Goal: Information Seeking & Learning: Learn about a topic

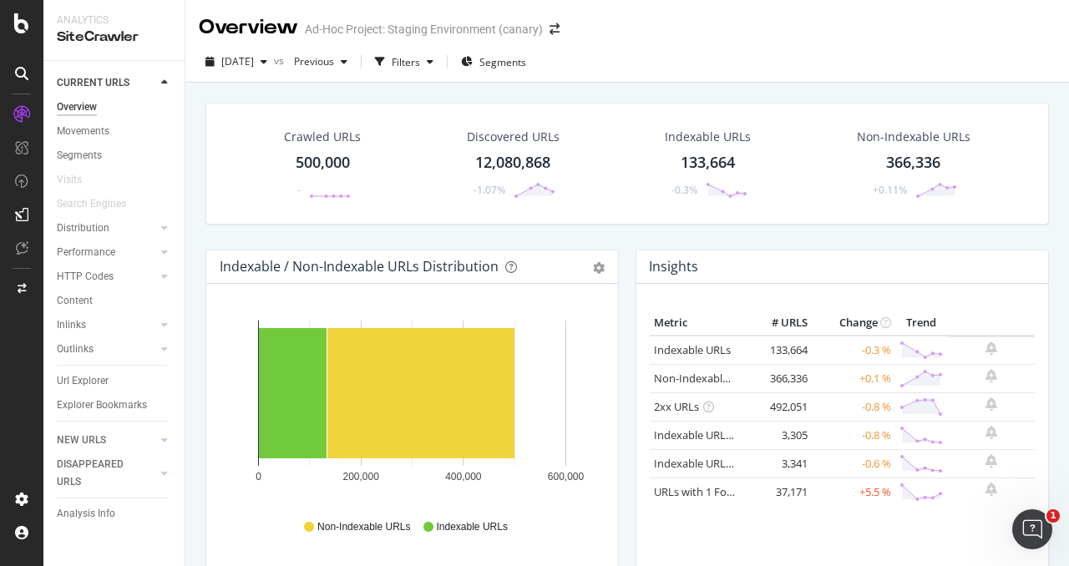
click at [18, 12] on div at bounding box center [21, 283] width 43 height 566
click at [19, 26] on icon at bounding box center [21, 23] width 15 height 20
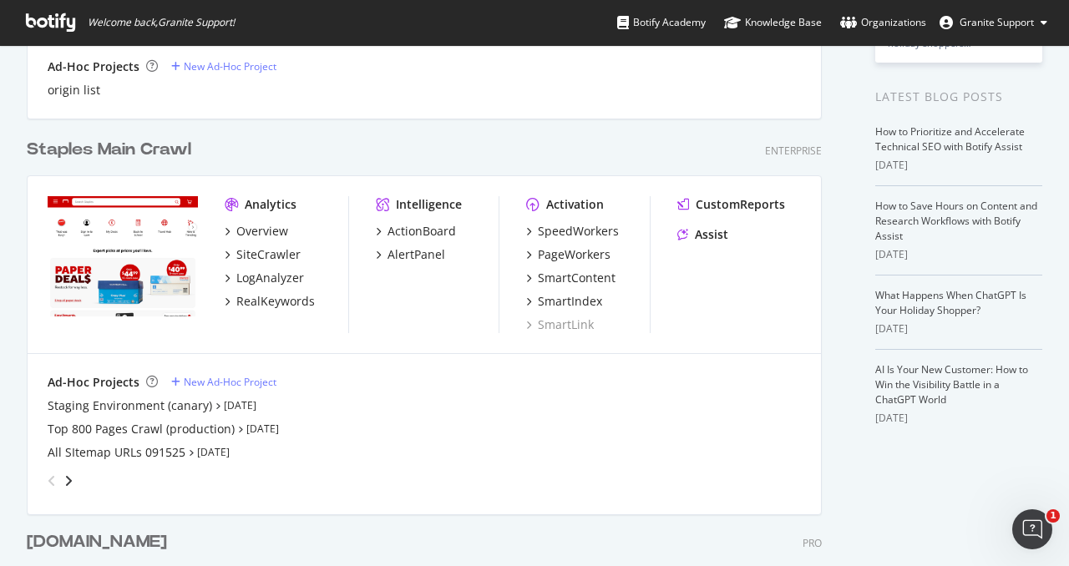
scroll to position [308, 0]
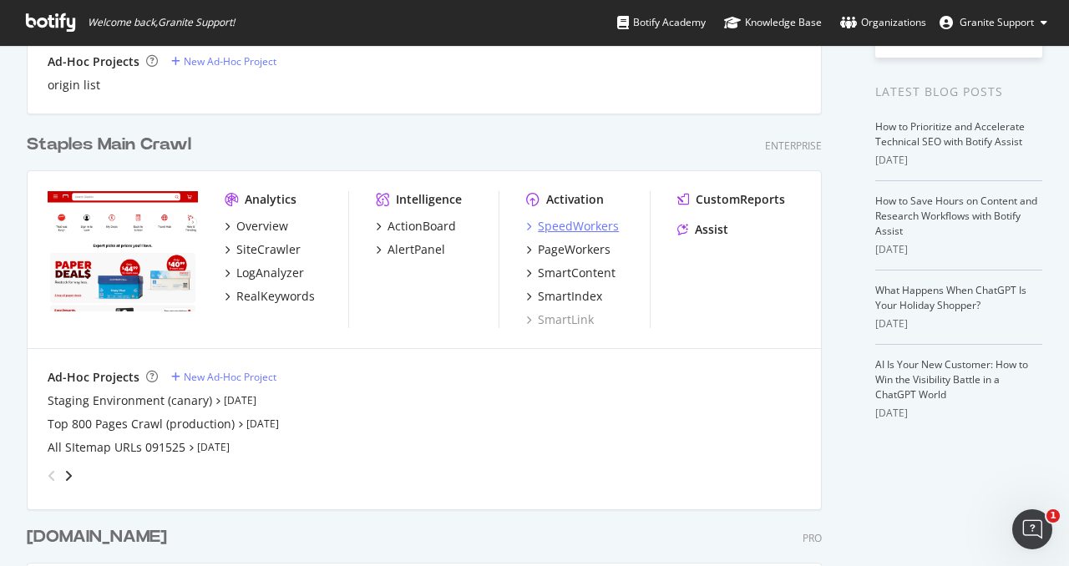
click at [561, 225] on div "SpeedWorkers" at bounding box center [578, 226] width 81 height 17
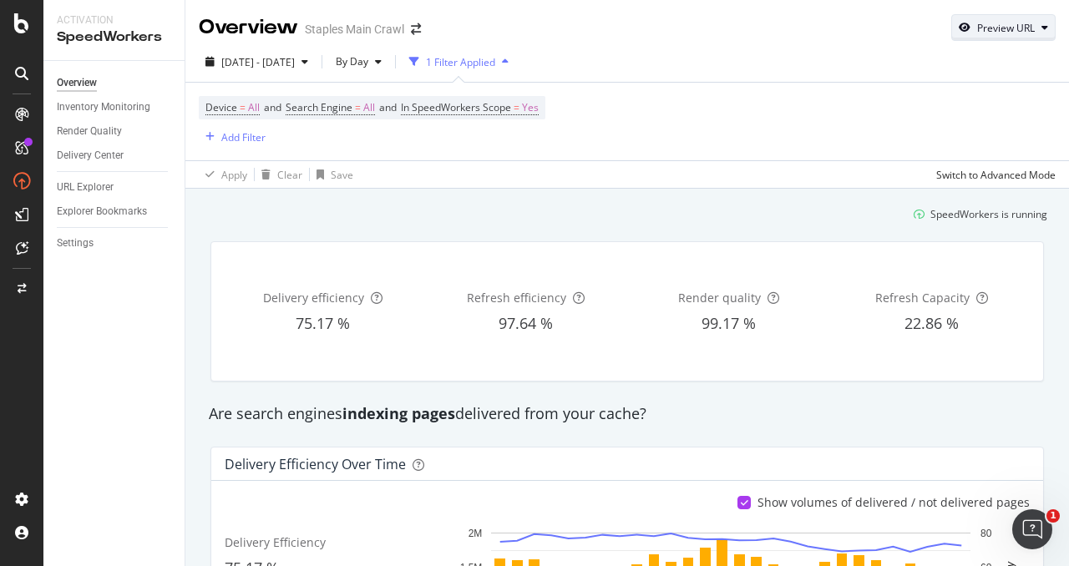
click at [1020, 21] on div "Preview URL" at bounding box center [1007, 28] width 58 height 14
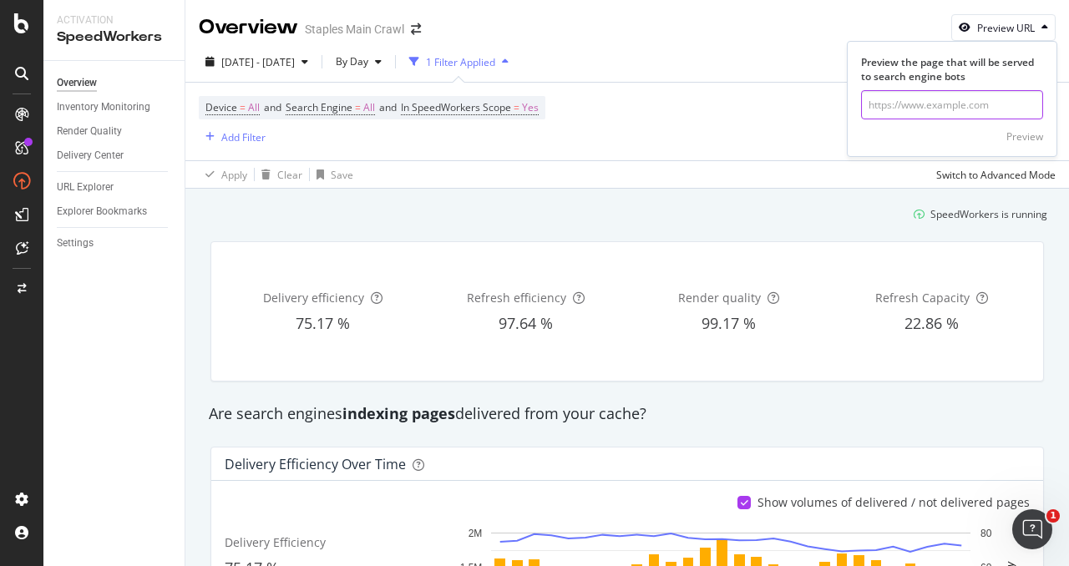
click at [962, 101] on input "url" at bounding box center [952, 104] width 182 height 29
click at [967, 100] on input "url" at bounding box center [952, 104] width 182 height 29
paste input "https://www.staples.com/Pens/cat_CL110001"
type input "https://www.staples.com/Pens/cat_CL110001"
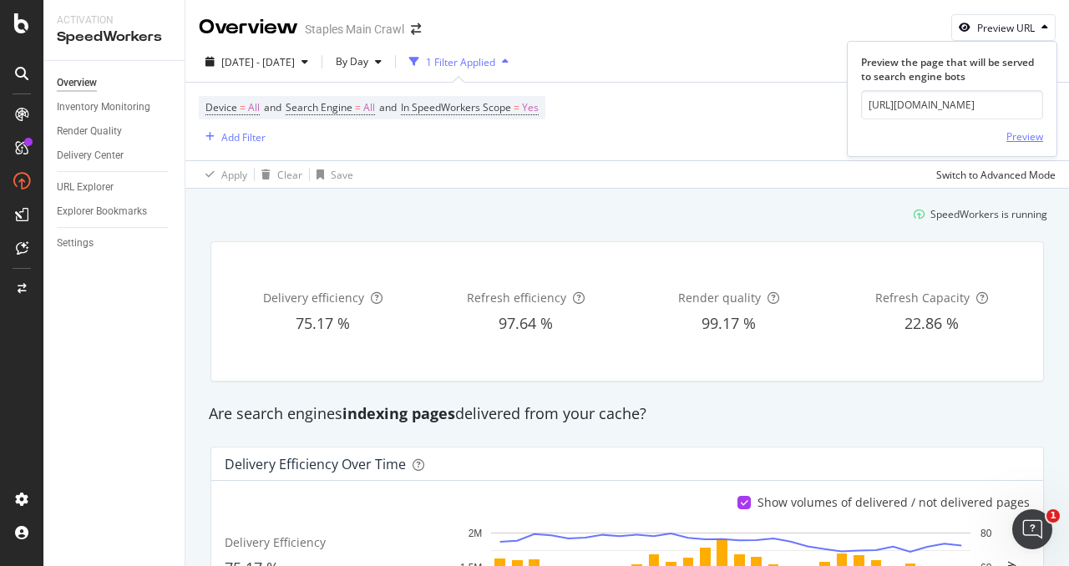
scroll to position [0, 0]
click at [1030, 140] on div "Preview" at bounding box center [1025, 136] width 37 height 14
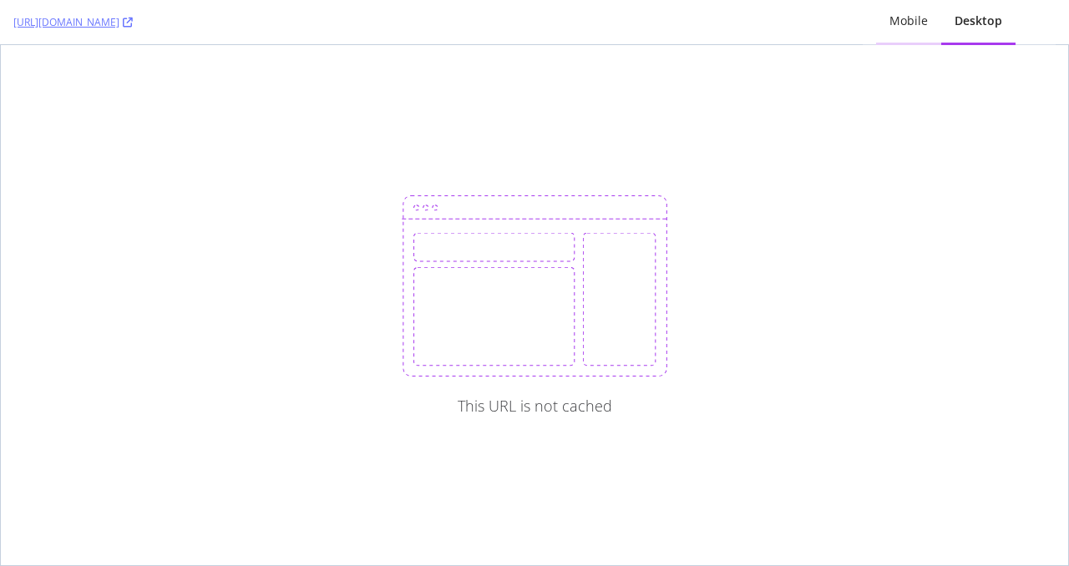
click at [910, 26] on div "Mobile" at bounding box center [909, 21] width 38 height 17
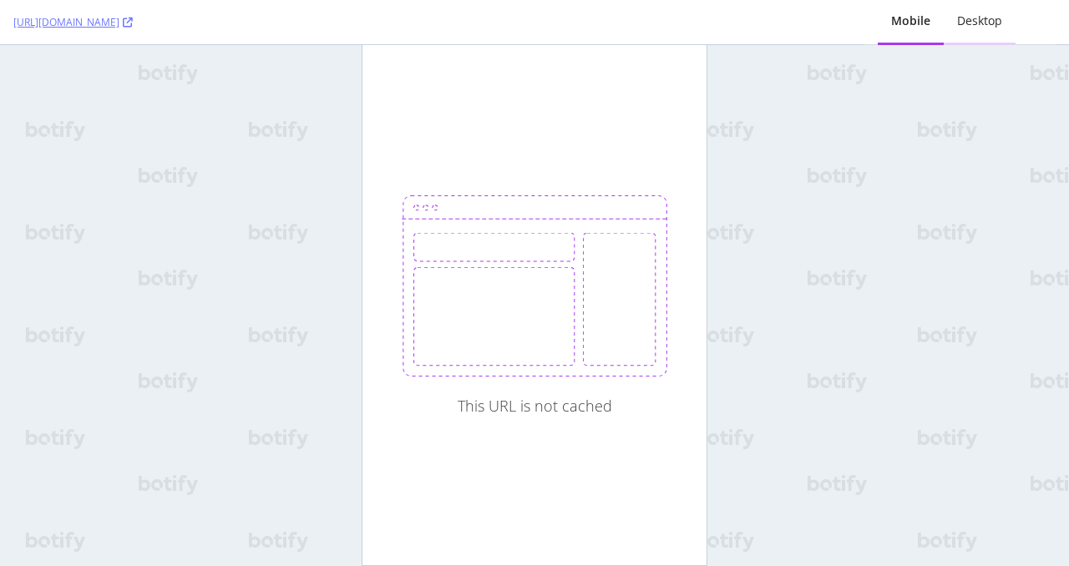
click at [980, 22] on div "Desktop" at bounding box center [979, 21] width 45 height 17
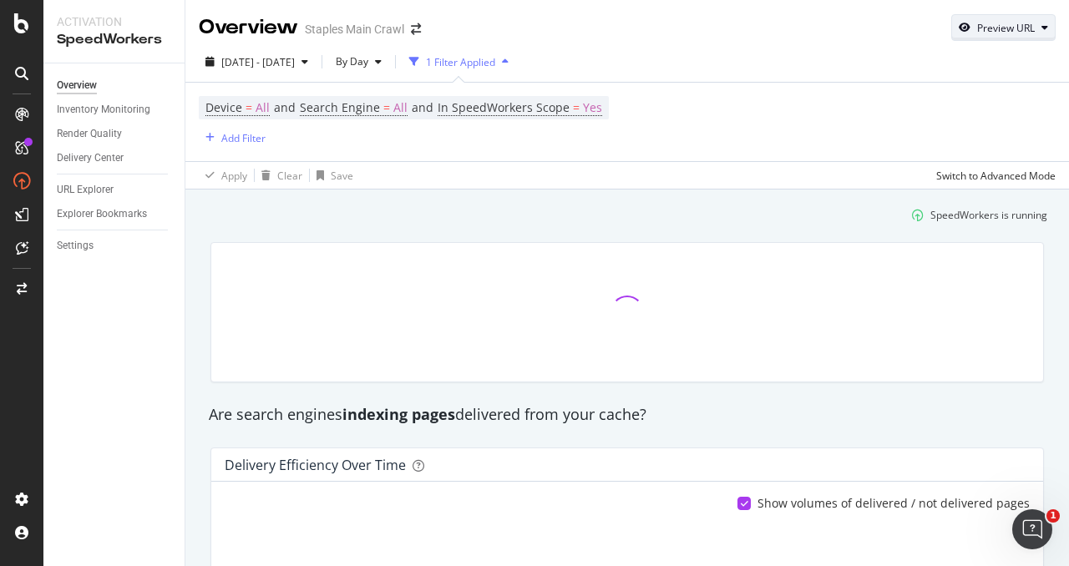
click at [999, 19] on div "Preview URL" at bounding box center [1003, 27] width 103 height 23
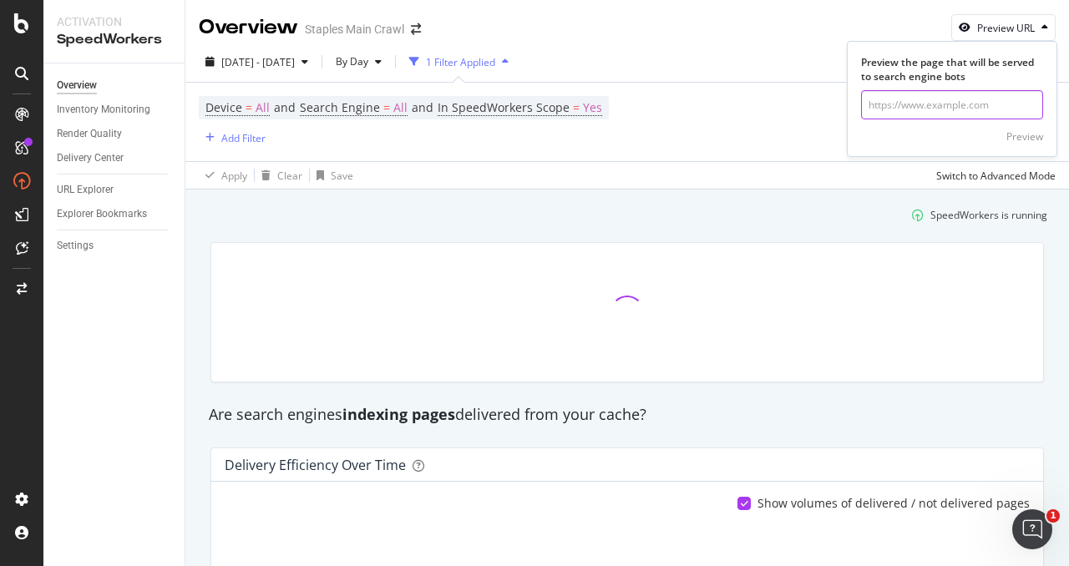
click at [932, 103] on input "url" at bounding box center [952, 104] width 182 height 29
paste input "https://www.staples.com/Pens/cat_CL110001"
type input "https://www.staples.com/Pens/cat_CL110001"
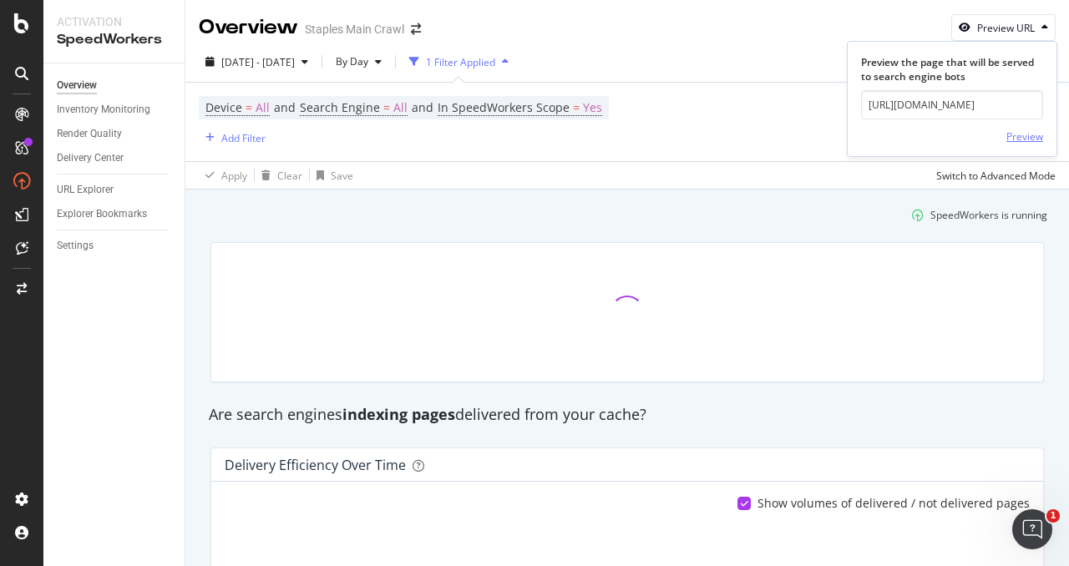
click at [1029, 137] on div "Preview" at bounding box center [1025, 136] width 37 height 14
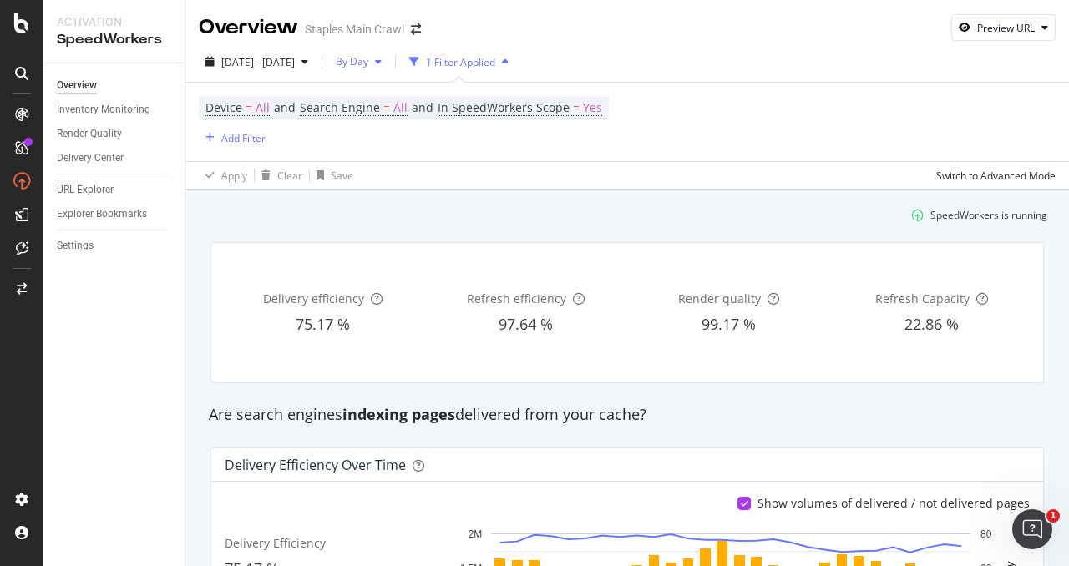
click at [382, 64] on icon "button" at bounding box center [378, 62] width 7 height 10
click at [347, 128] on div "Device = All and Search Engine = All and In SpeedWorkers Scope = Yes Add Filter" at bounding box center [404, 122] width 410 height 52
click at [639, 107] on div "Device = All and Search Engine = All and In SpeedWorkers Scope = Yes Add Filter" at bounding box center [627, 122] width 857 height 79
click at [549, 145] on div "Device = All and Search Engine = All and In SpeedWorkers Scope = Yes Add Filter" at bounding box center [404, 122] width 410 height 52
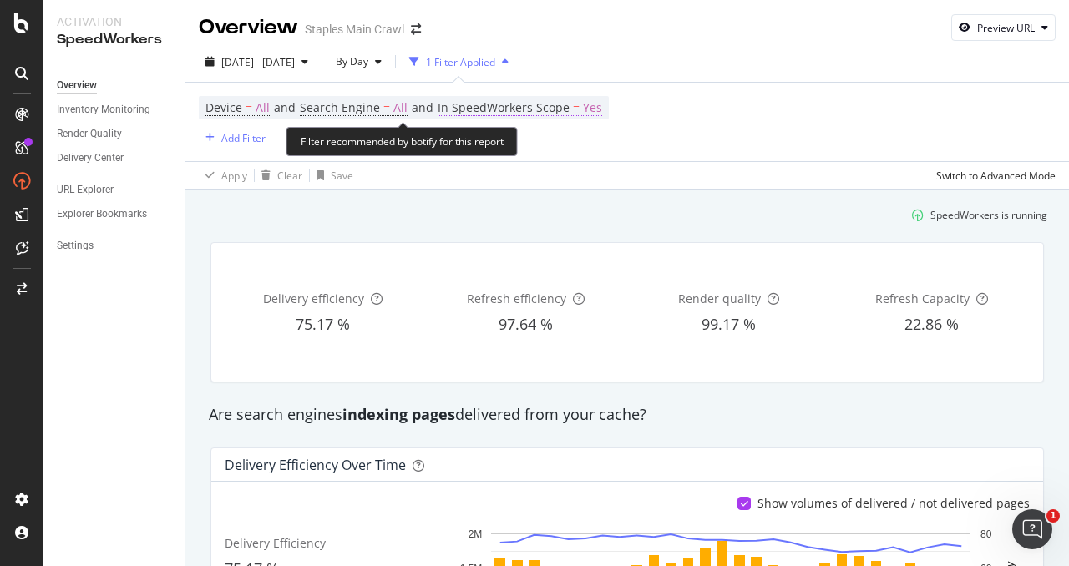
click at [587, 108] on span "Yes" at bounding box center [592, 107] width 19 height 23
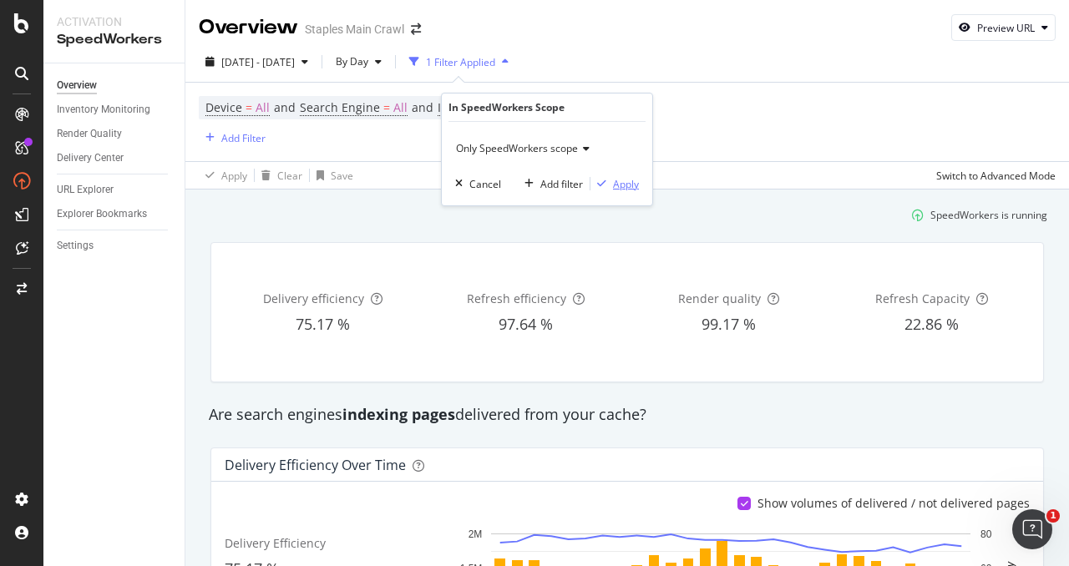
click at [617, 180] on div "Apply" at bounding box center [626, 184] width 26 height 14
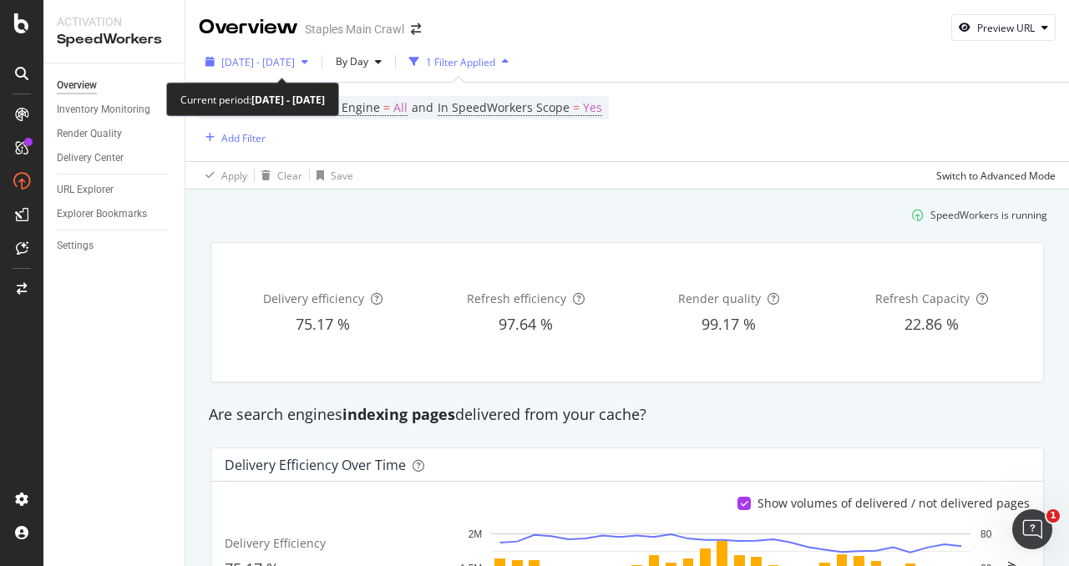
click at [295, 61] on span "2025 Aug. 26th - Sep. 22nd" at bounding box center [258, 62] width 74 height 14
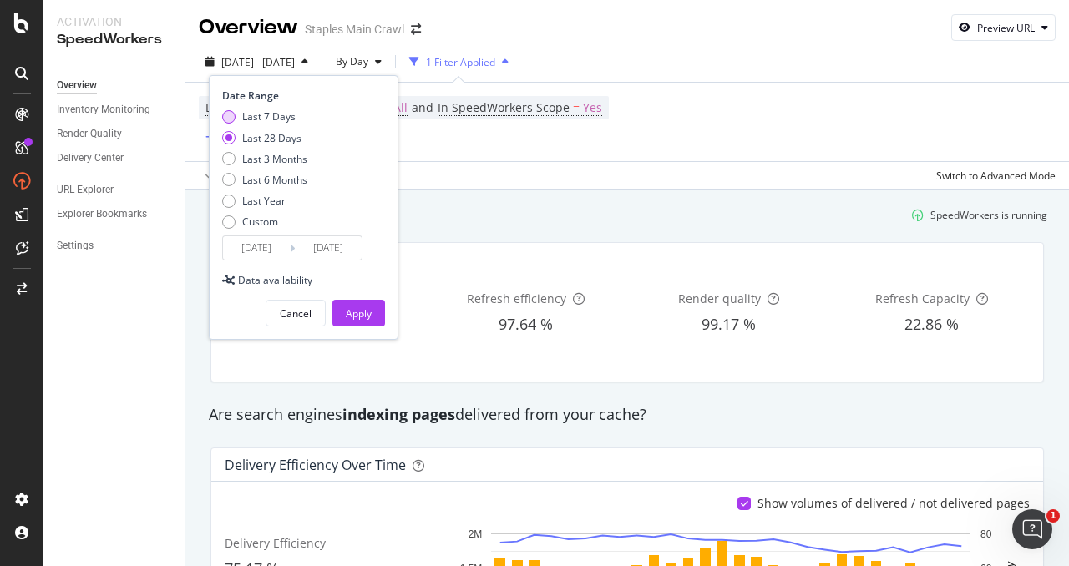
click at [234, 114] on div "Last 7 Days" at bounding box center [228, 116] width 13 height 13
type input "2025/09/16"
click at [364, 318] on div "Apply" at bounding box center [359, 314] width 26 height 14
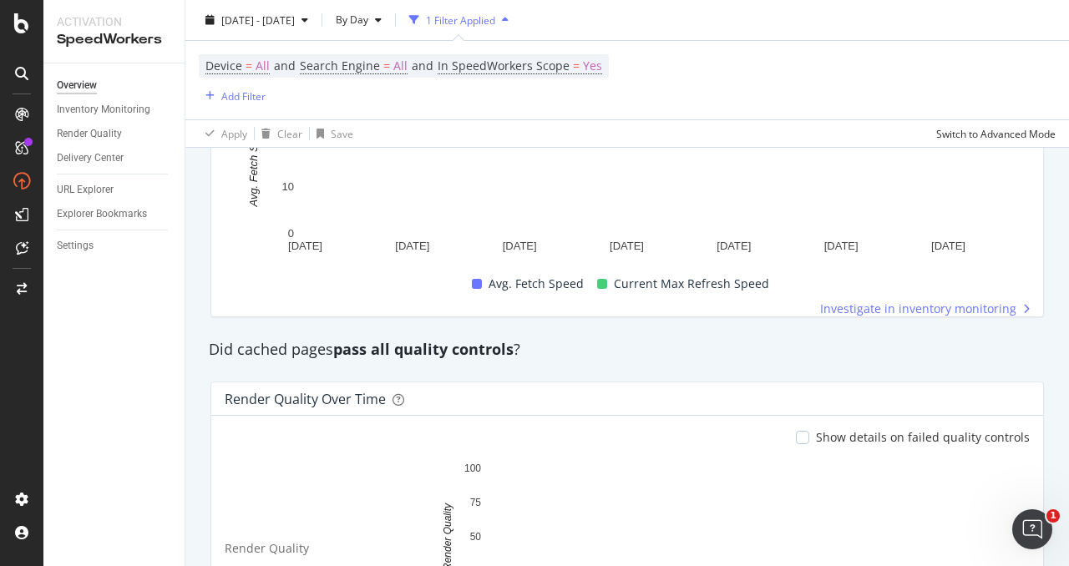
scroll to position [1378, 0]
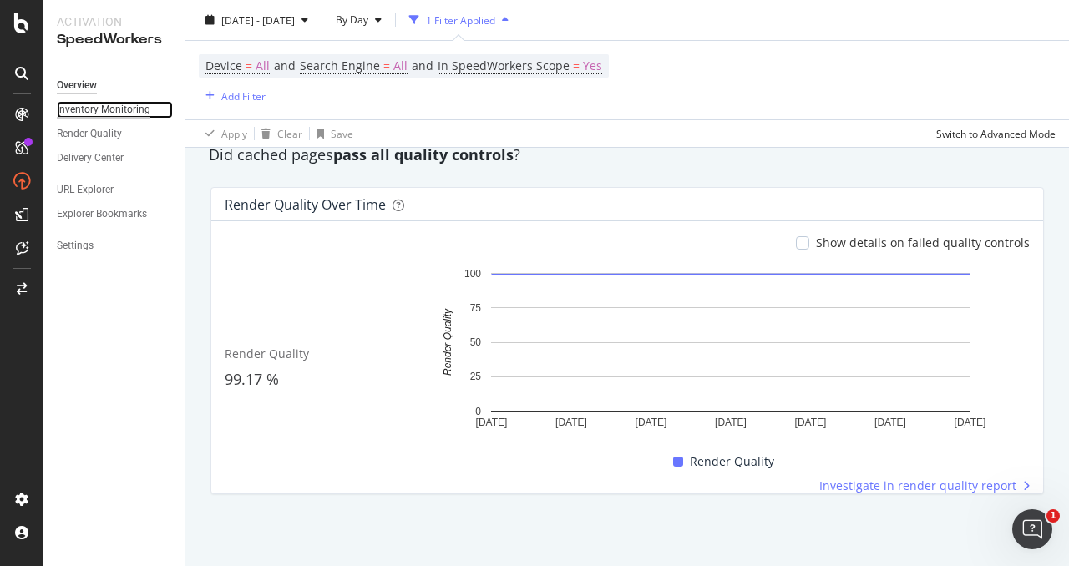
click at [110, 110] on div "Inventory Monitoring" at bounding box center [104, 110] width 94 height 18
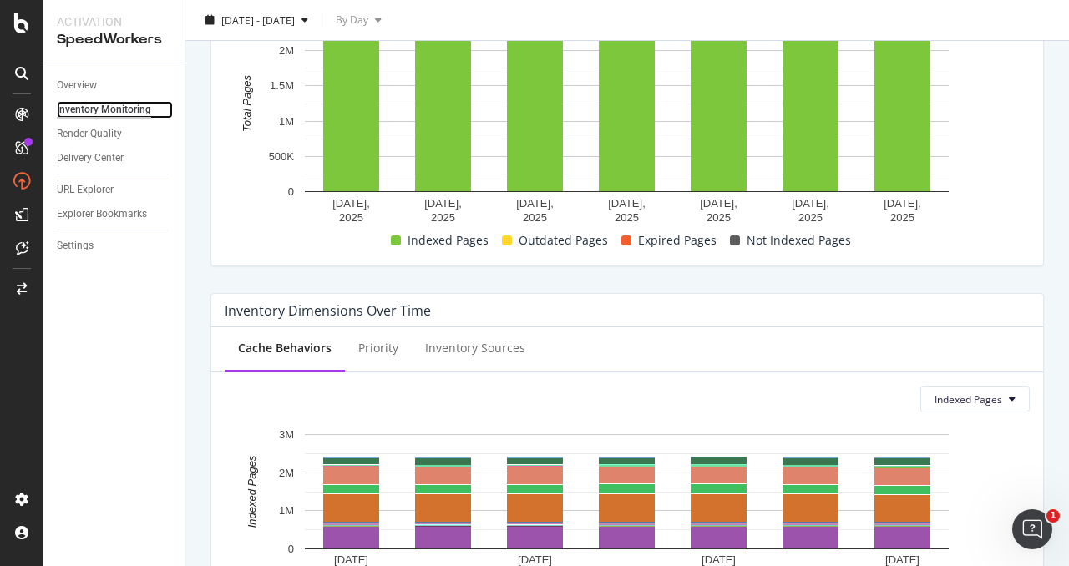
scroll to position [254, 0]
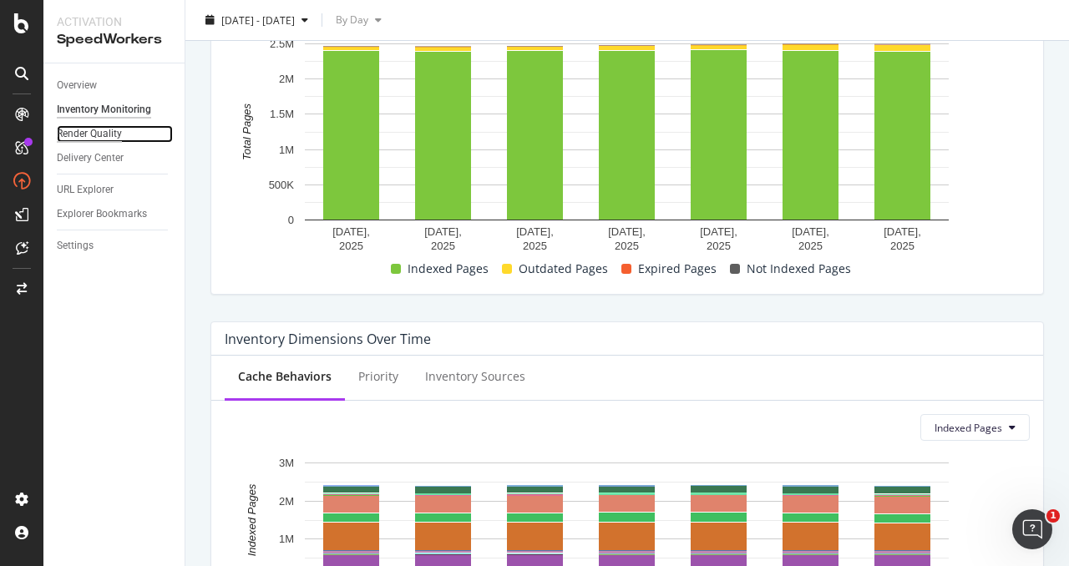
click at [113, 132] on div "Render Quality" at bounding box center [89, 134] width 65 height 18
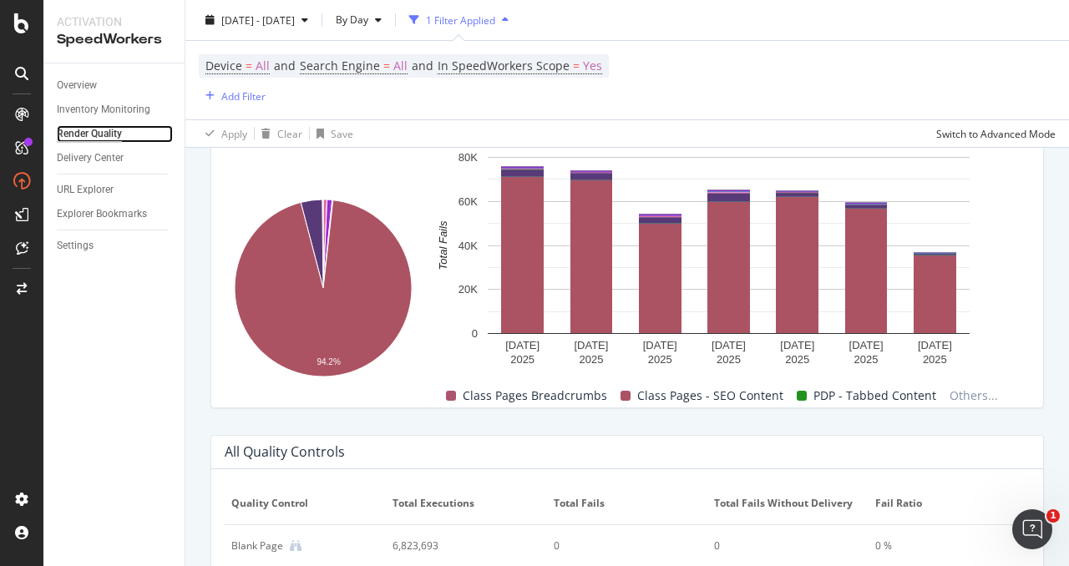
scroll to position [901, 0]
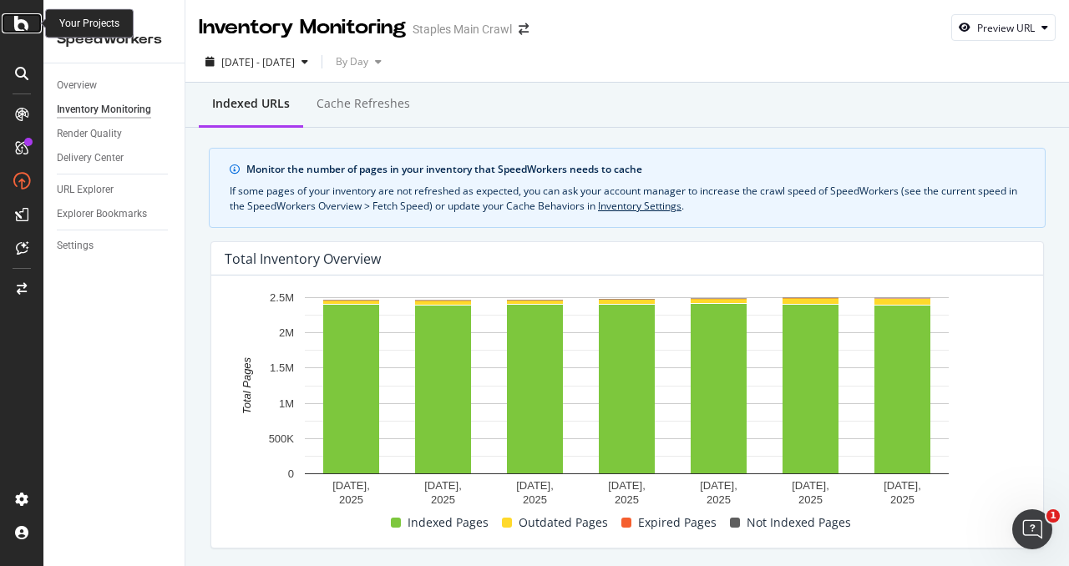
click at [27, 25] on icon at bounding box center [21, 23] width 15 height 20
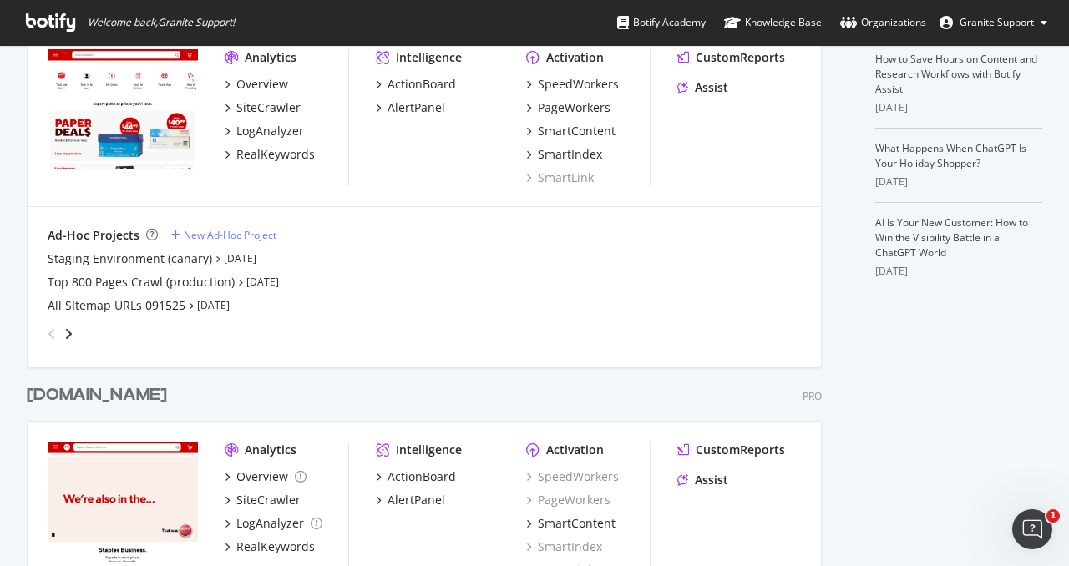
scroll to position [369, 0]
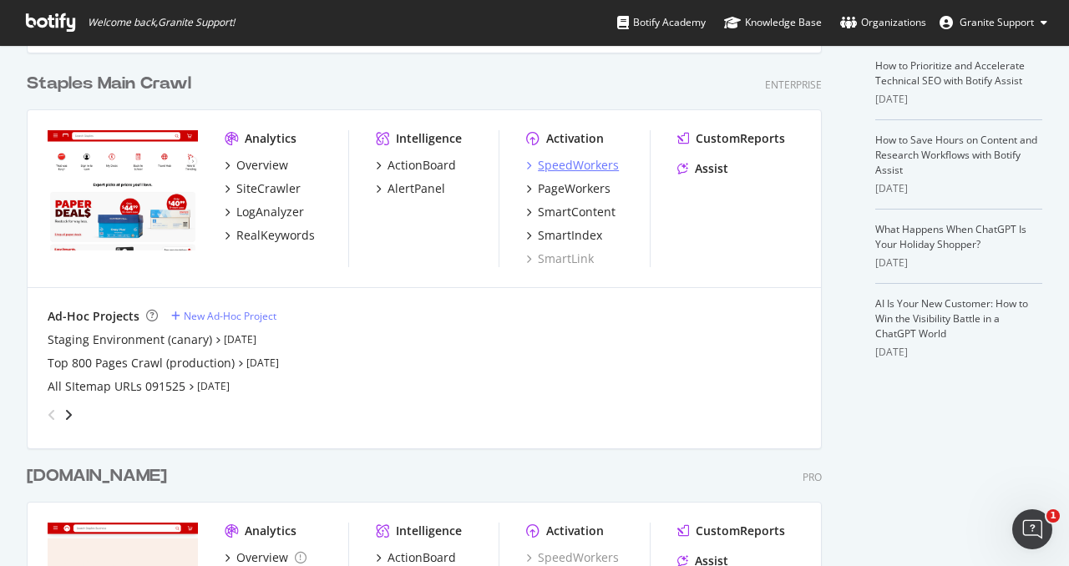
click at [563, 161] on div "SpeedWorkers" at bounding box center [578, 165] width 81 height 17
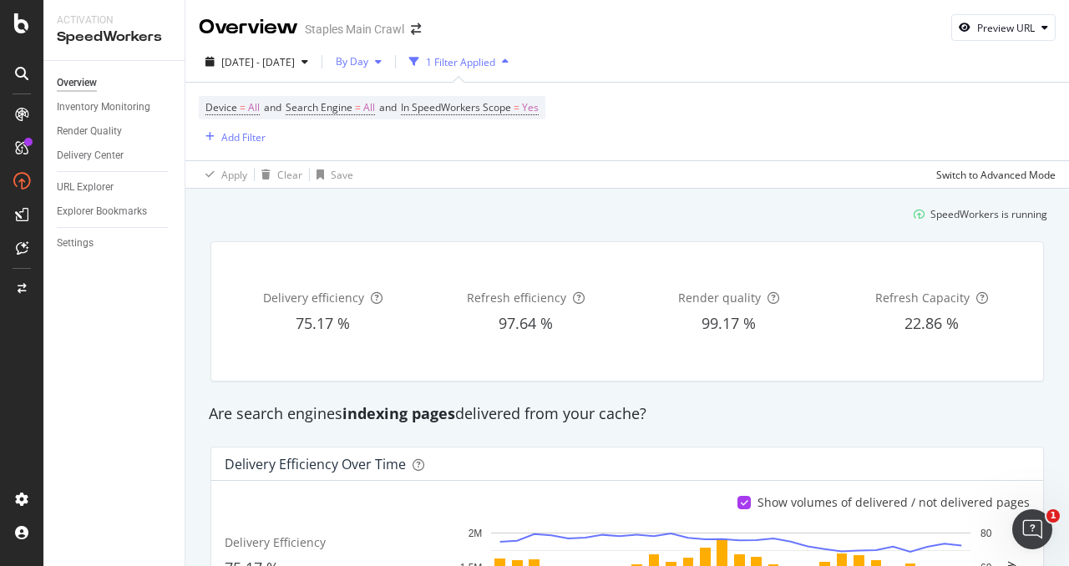
click at [382, 63] on icon "button" at bounding box center [378, 62] width 7 height 10
click at [113, 185] on div "URL Explorer" at bounding box center [85, 188] width 57 height 18
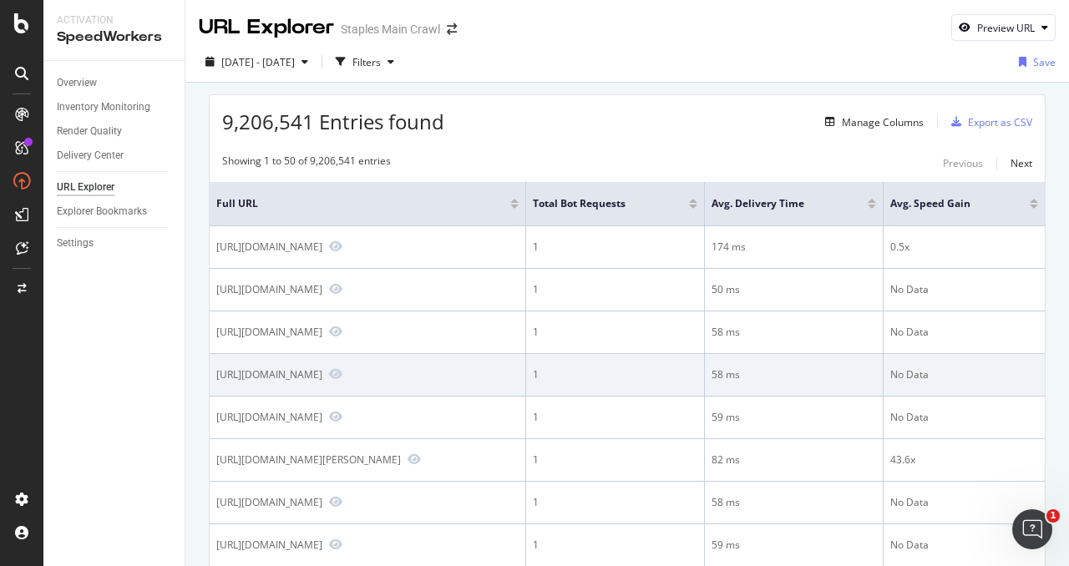
scroll to position [55, 0]
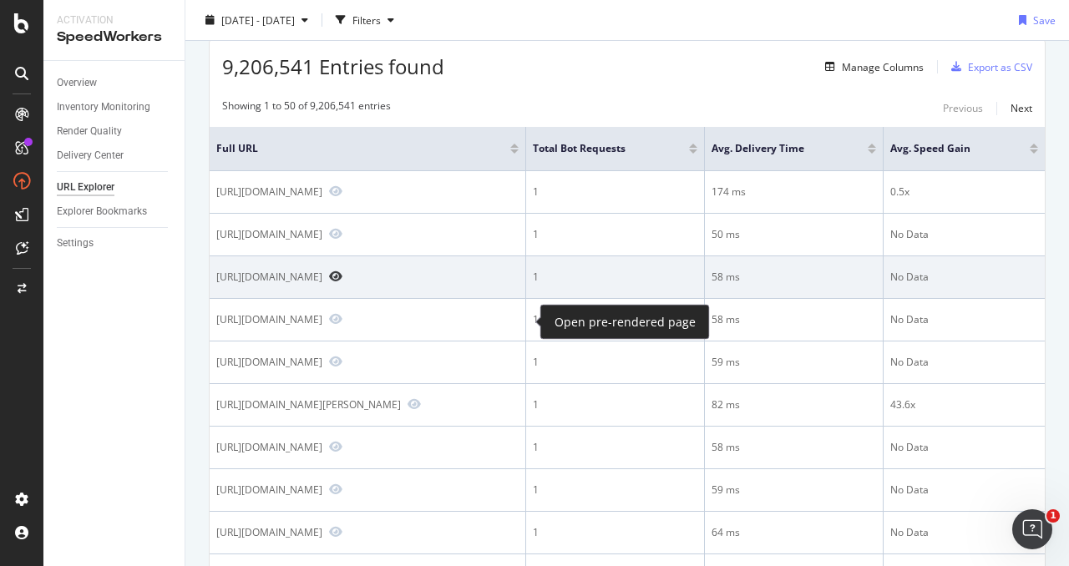
click at [343, 282] on icon "Preview https://www.staples.com/Bookcases/cat_CL166206/005hn023sv" at bounding box center [335, 277] width 13 height 12
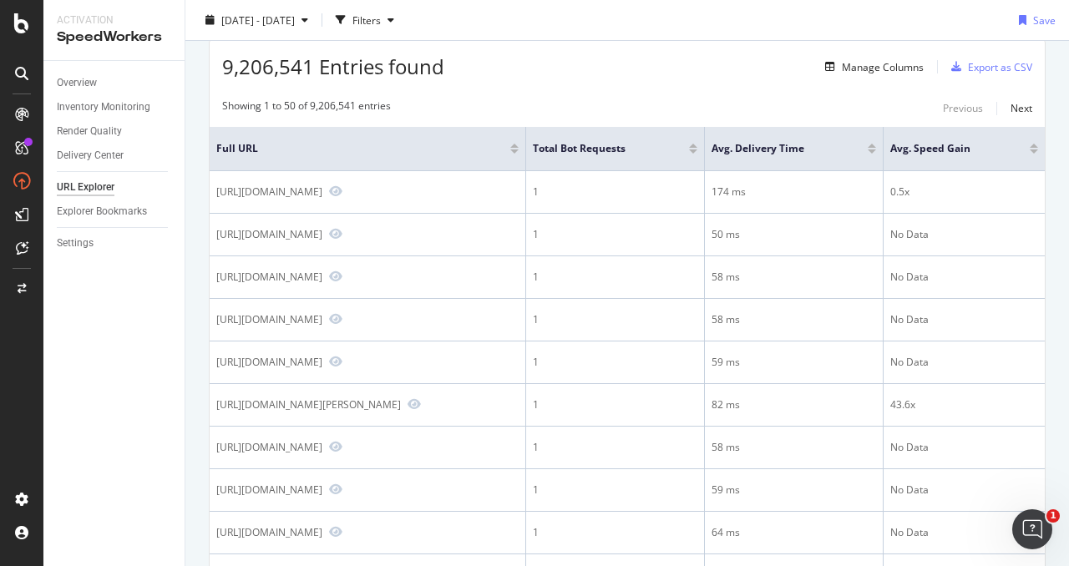
click at [741, 67] on div "9,206,541 Entries found Manage Columns Export as CSV" at bounding box center [627, 60] width 835 height 41
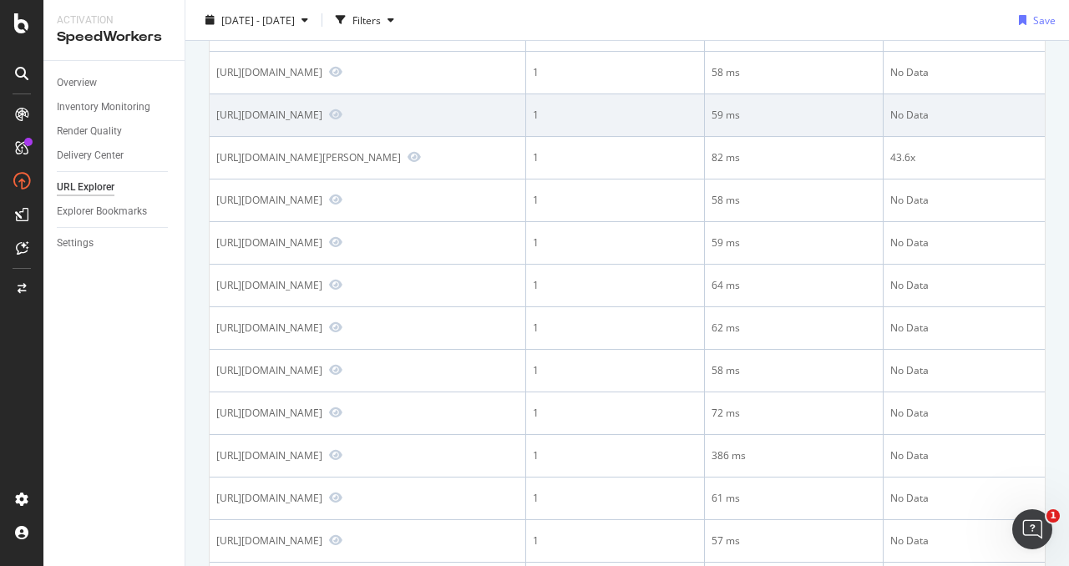
scroll to position [474, 0]
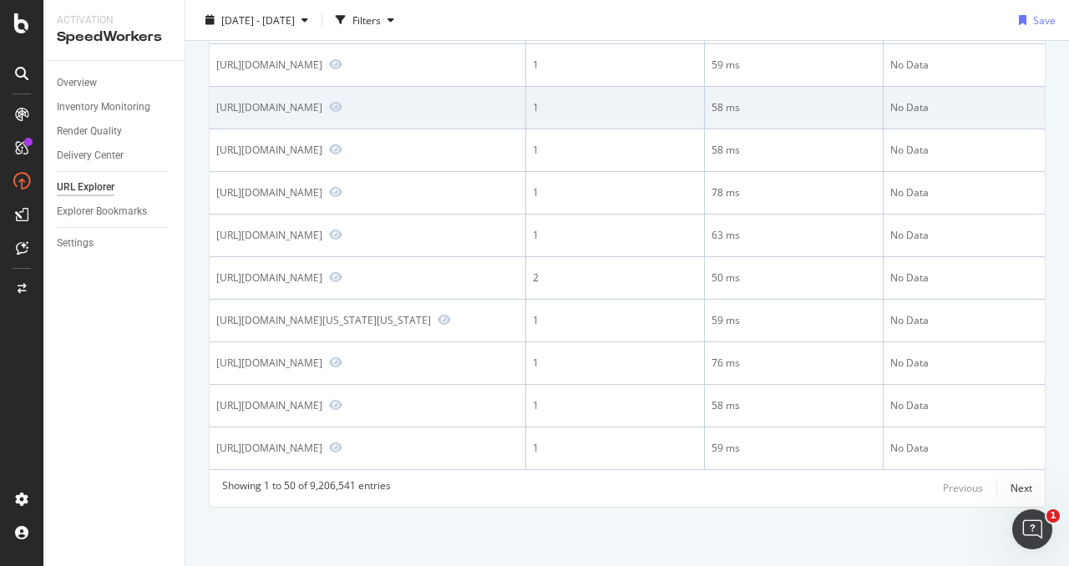
scroll to position [2758, 0]
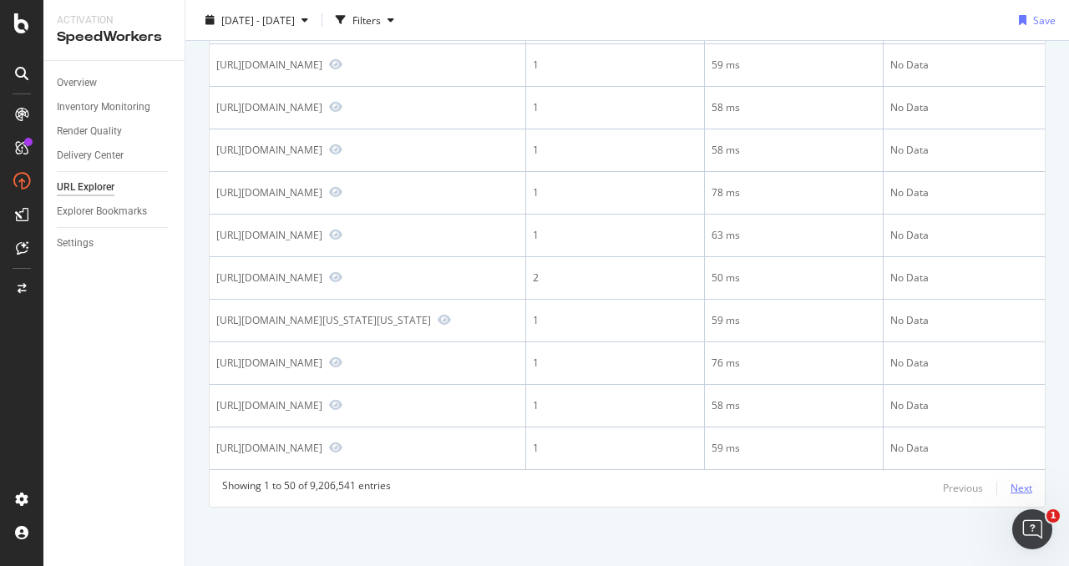
click at [1024, 490] on div "Next" at bounding box center [1022, 488] width 22 height 14
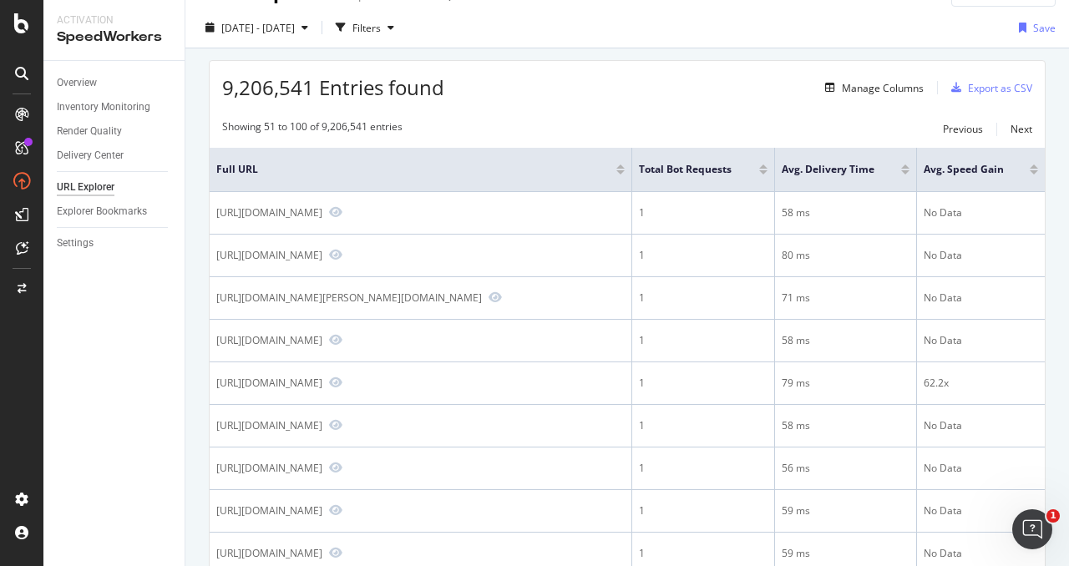
scroll to position [0, 0]
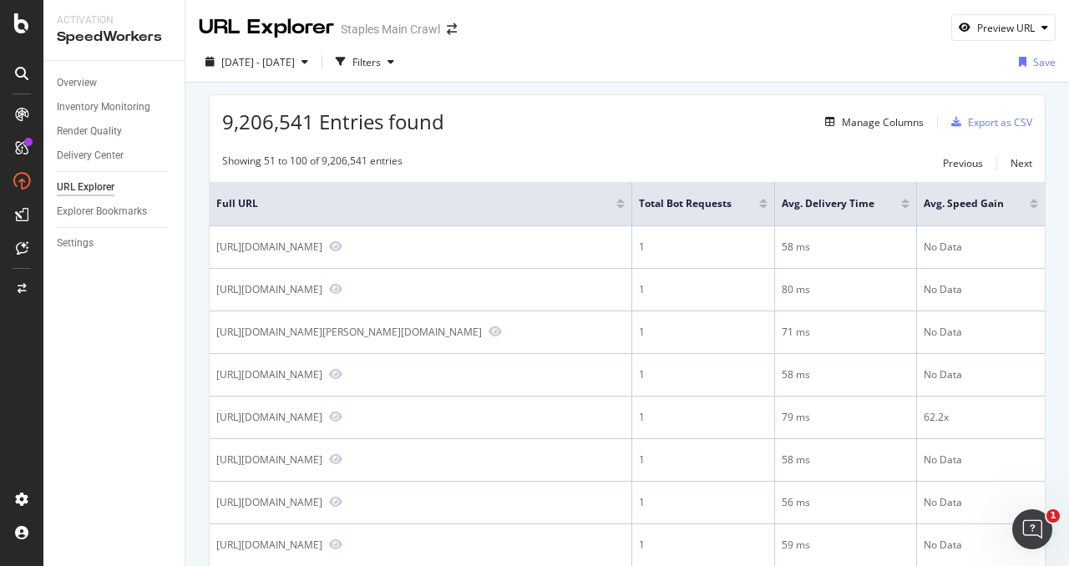
click at [1035, 201] on div at bounding box center [1034, 201] width 8 height 4
click at [1034, 206] on div at bounding box center [1034, 207] width 8 height 4
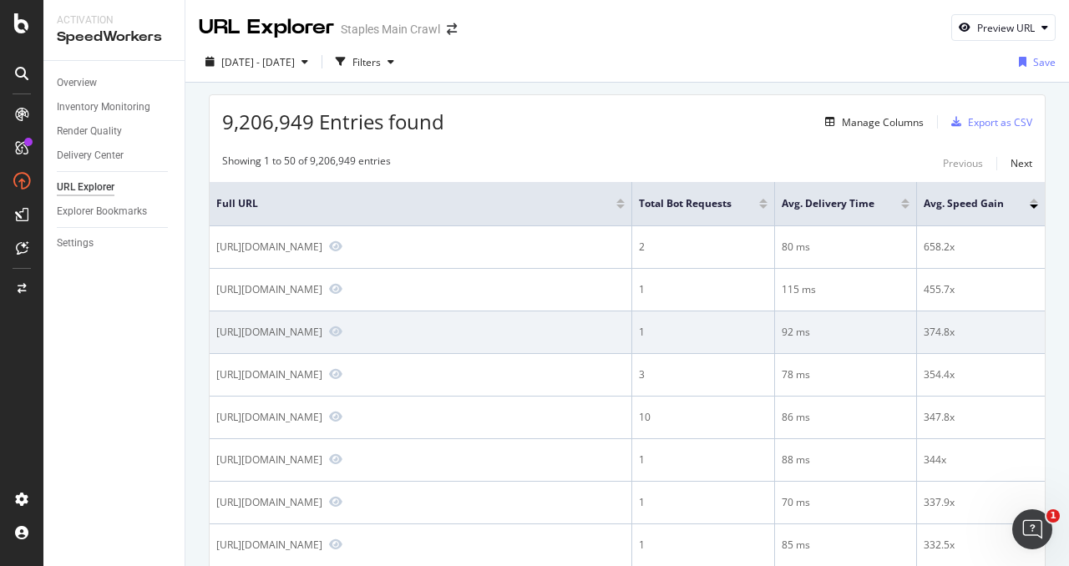
scroll to position [128, 0]
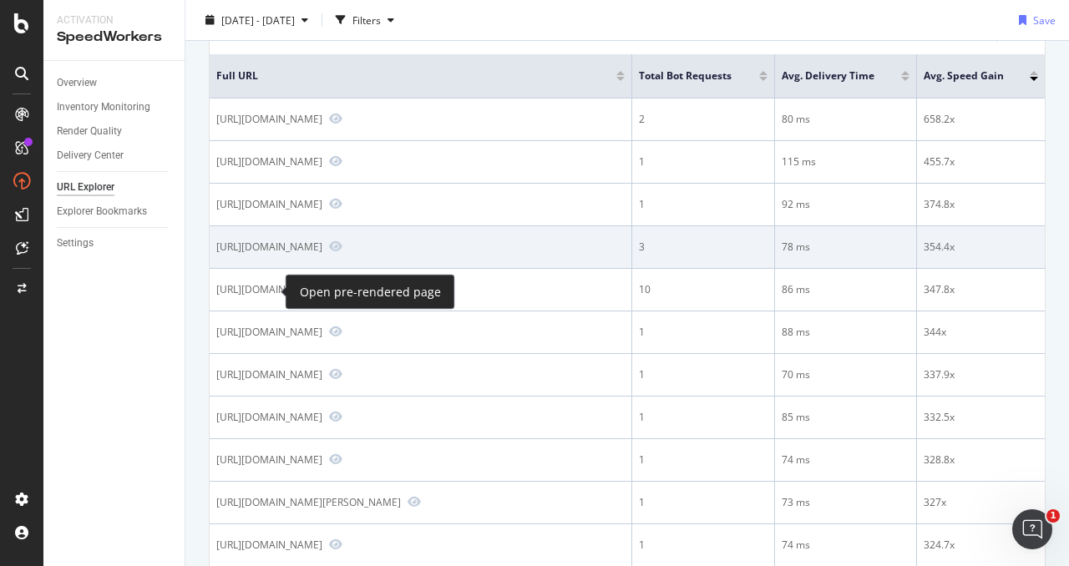
click at [322, 255] on span at bounding box center [332, 247] width 20 height 15
click at [329, 252] on icon "Preview https://www.staples.com/Ergodyne-Stationary-General-Purpose-Fans/cat_CL…" at bounding box center [335, 247] width 13 height 12
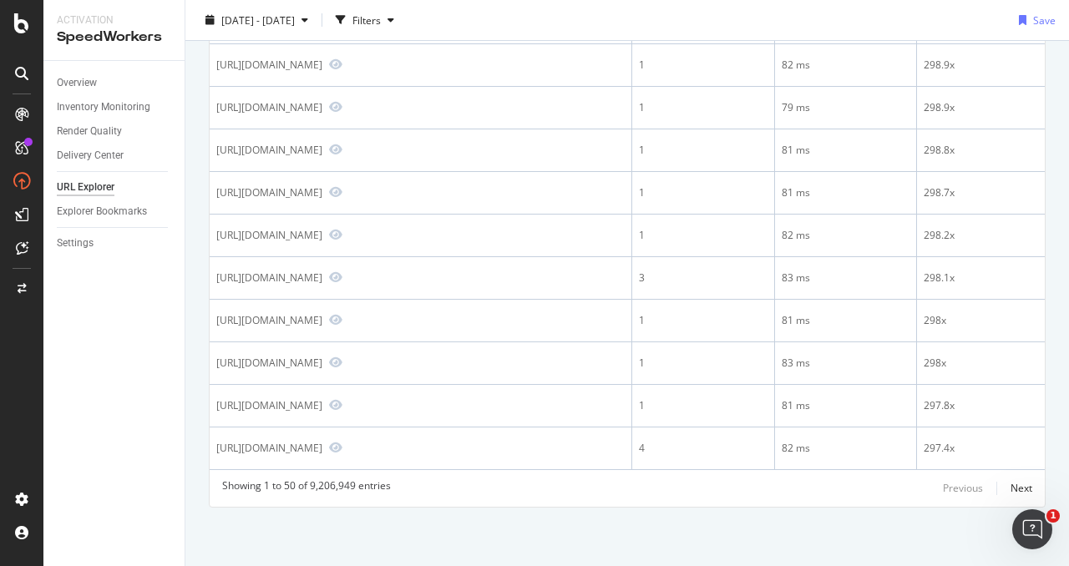
scroll to position [2367, 0]
click at [1026, 488] on div "Next" at bounding box center [1022, 488] width 22 height 14
click at [1020, 483] on div "Next" at bounding box center [1022, 488] width 22 height 14
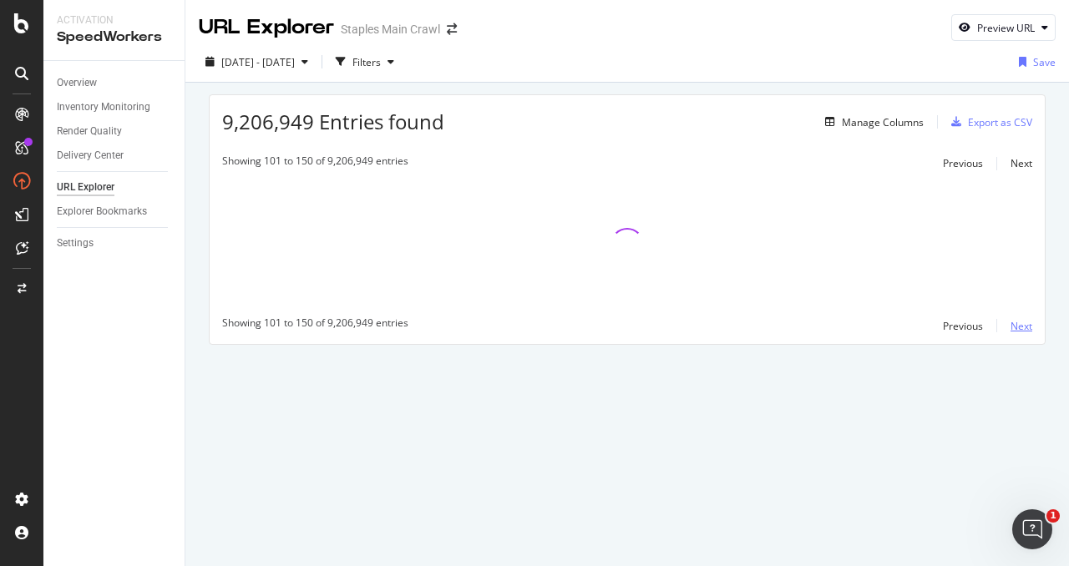
scroll to position [0, 0]
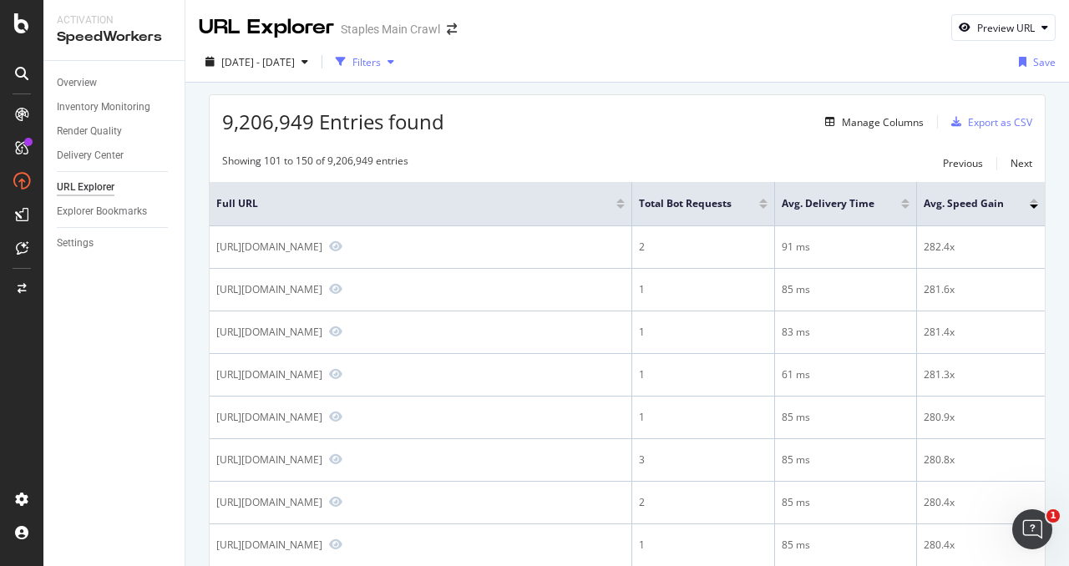
click at [401, 65] on div "button" at bounding box center [391, 62] width 20 height 10
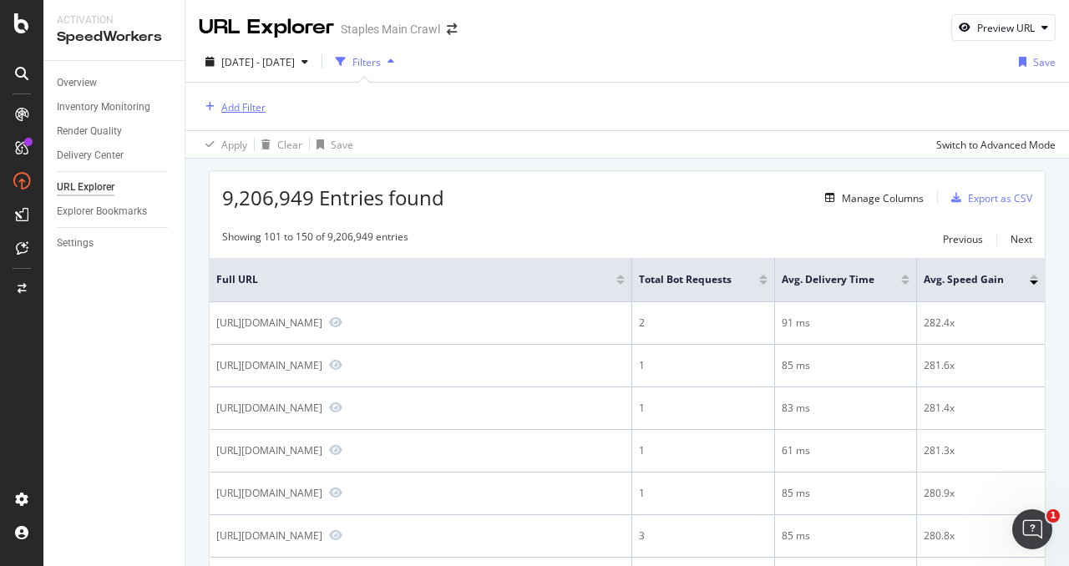
click at [231, 104] on div "Add Filter" at bounding box center [243, 107] width 44 height 14
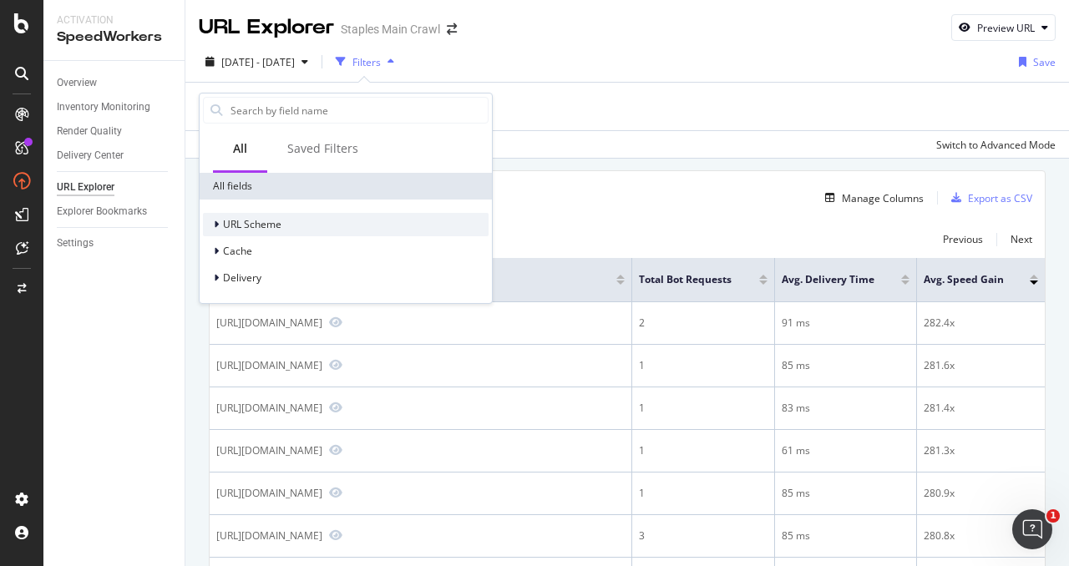
click at [224, 222] on span "URL Scheme" at bounding box center [252, 224] width 58 height 14
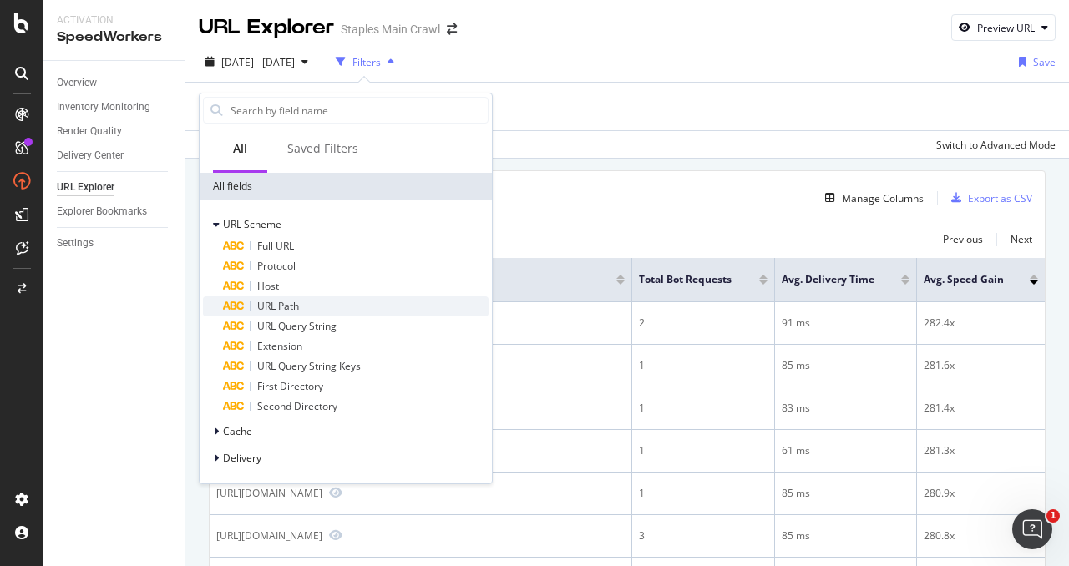
click at [307, 306] on div "URL Path" at bounding box center [356, 307] width 266 height 20
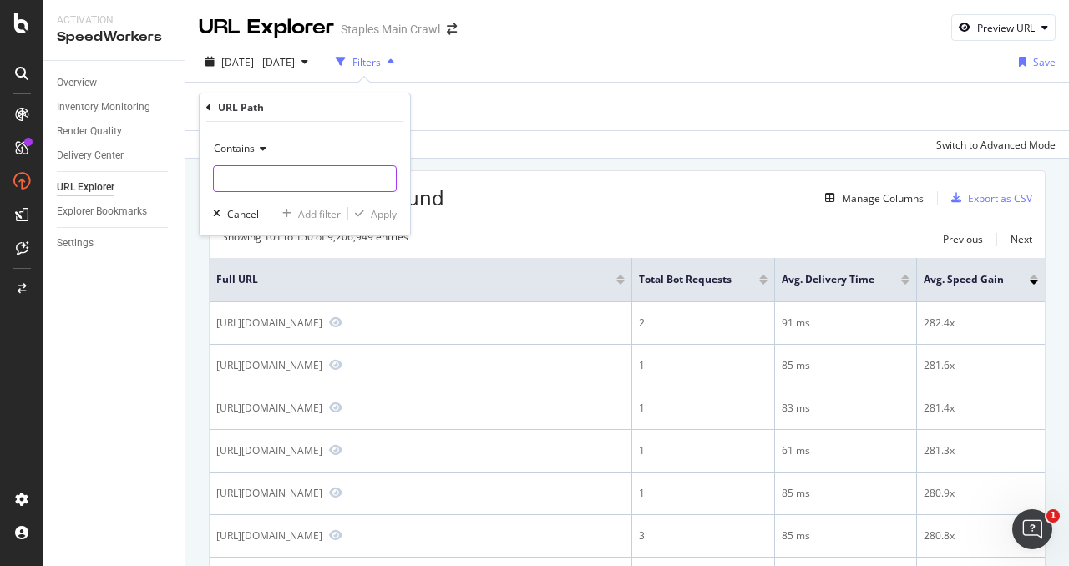
click at [276, 175] on input "text" at bounding box center [305, 178] width 182 height 27
type input "/CL"
click at [368, 211] on div "button" at bounding box center [359, 214] width 23 height 10
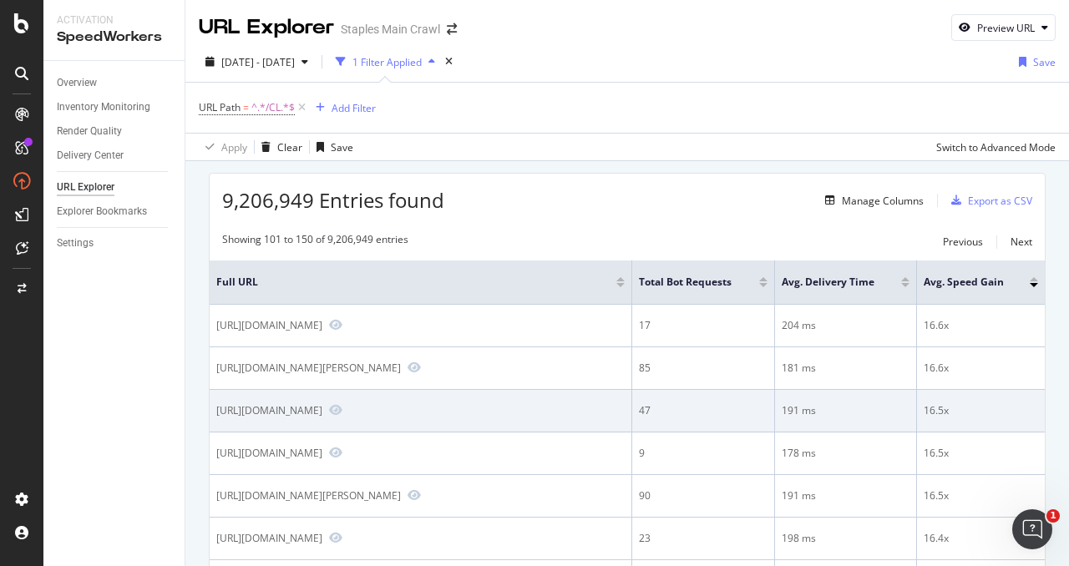
scroll to position [69, 0]
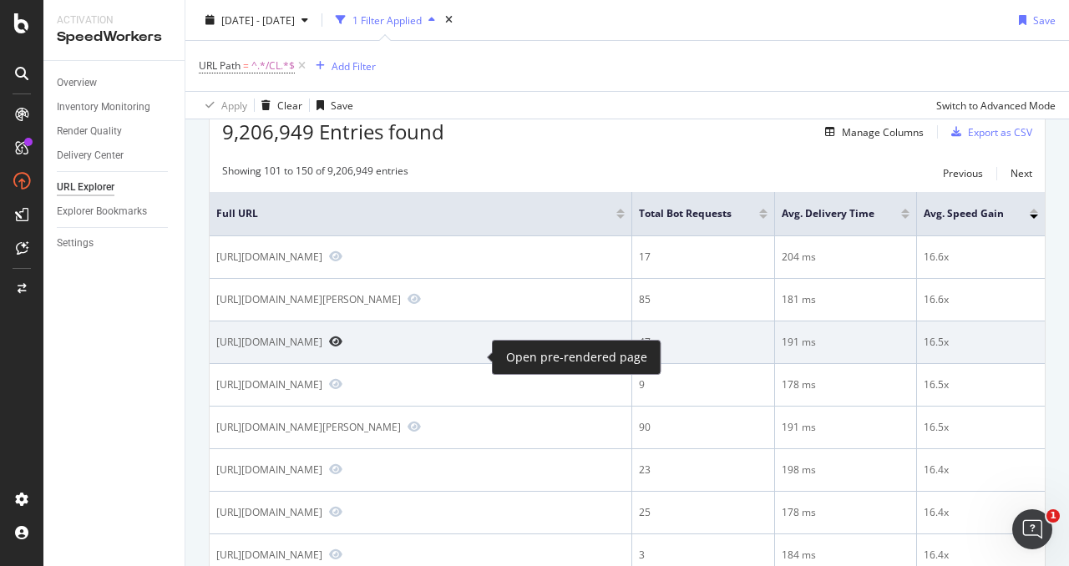
click at [343, 348] on icon "Preview https://www.staples.com/CLX-3185-FW/cat_CL165612" at bounding box center [335, 342] width 13 height 12
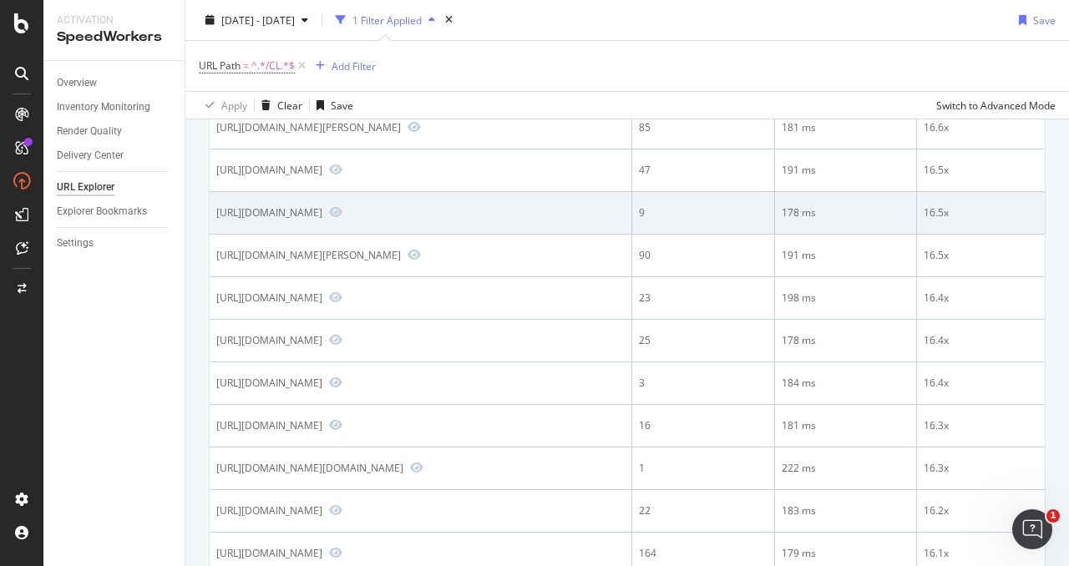
scroll to position [250, 0]
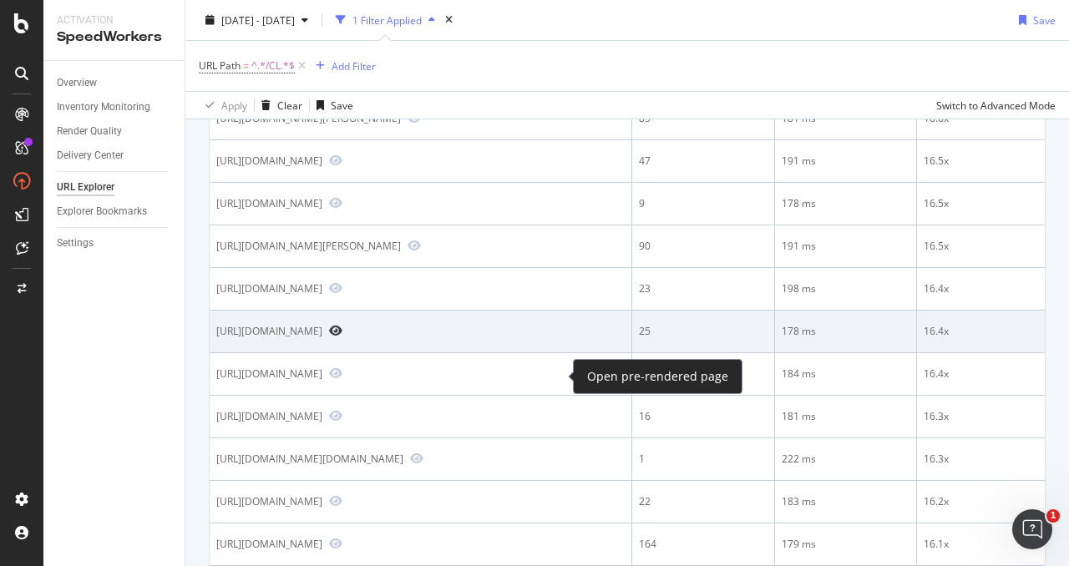
click at [343, 337] on icon "Preview https://www.staples.com/CLN-Board-Accessories/cat_CL142825/4h62w" at bounding box center [335, 331] width 13 height 12
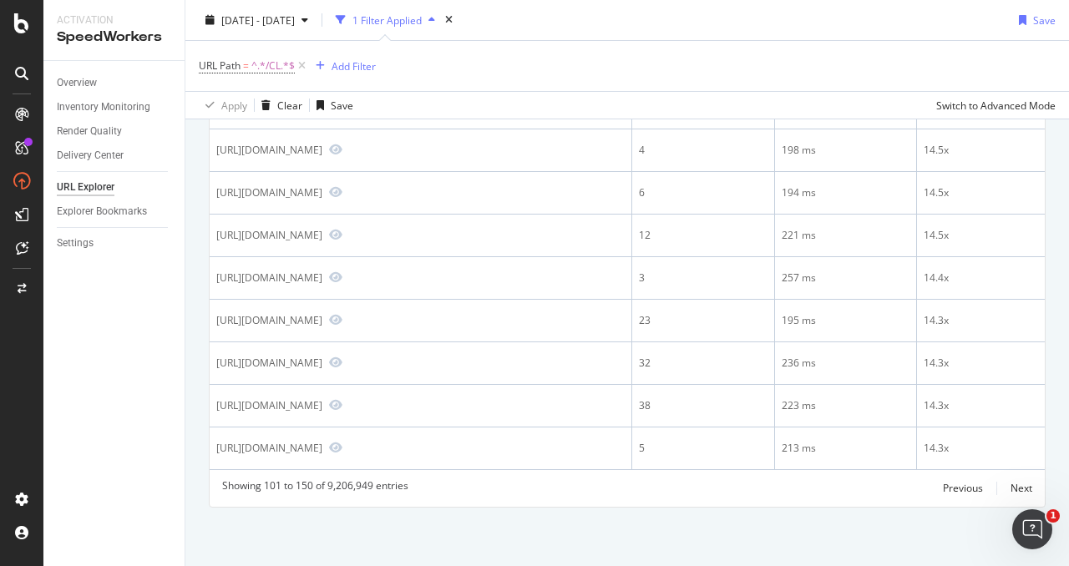
scroll to position [2236, 0]
click at [1021, 489] on div "Next" at bounding box center [1022, 488] width 22 height 14
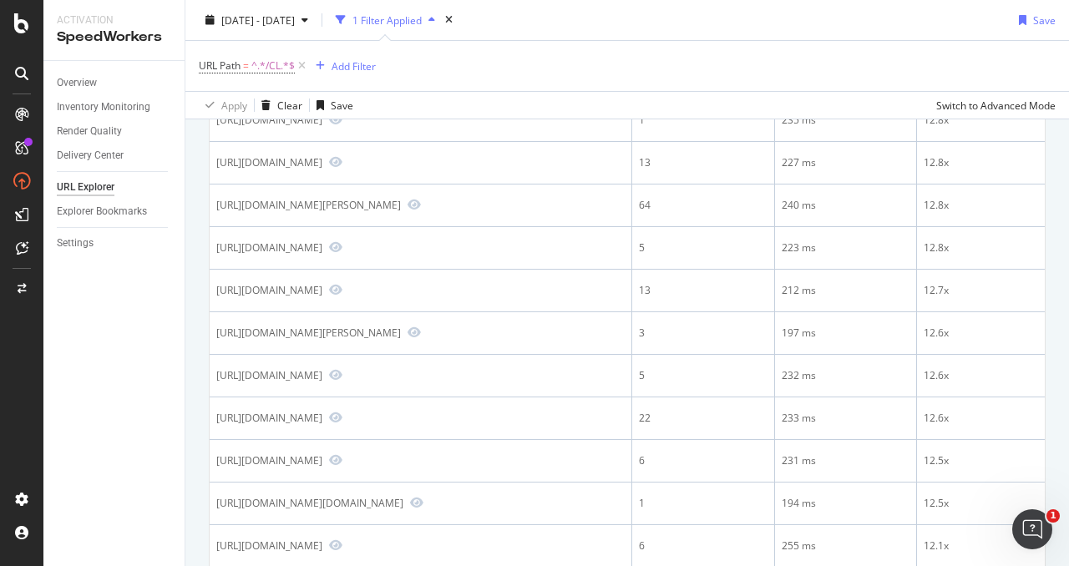
scroll to position [2221, 0]
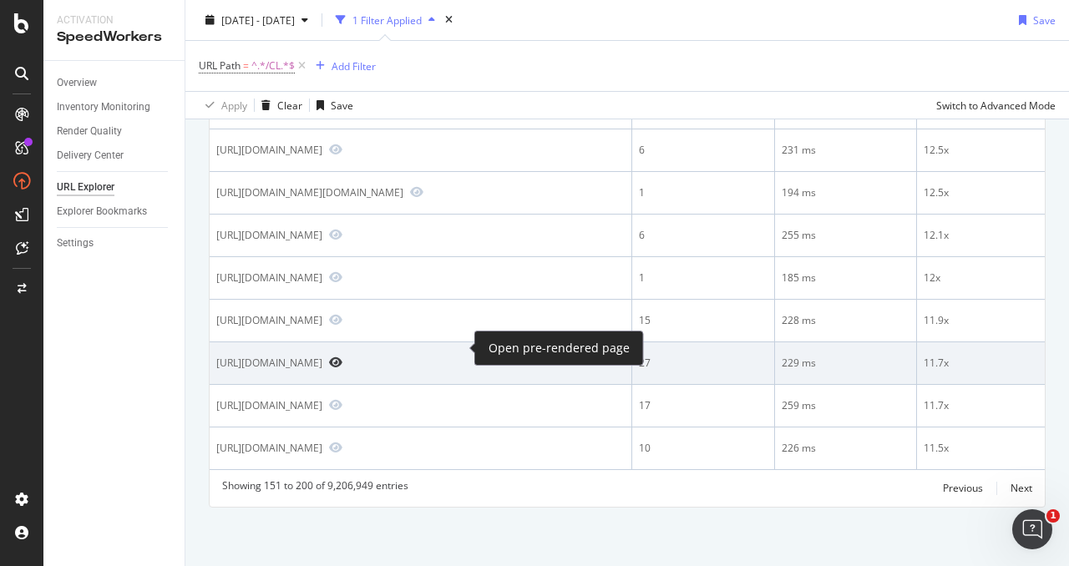
click at [343, 357] on icon "Preview https://www.staples.com/CLX-3180/cat_CL166735" at bounding box center [335, 363] width 13 height 12
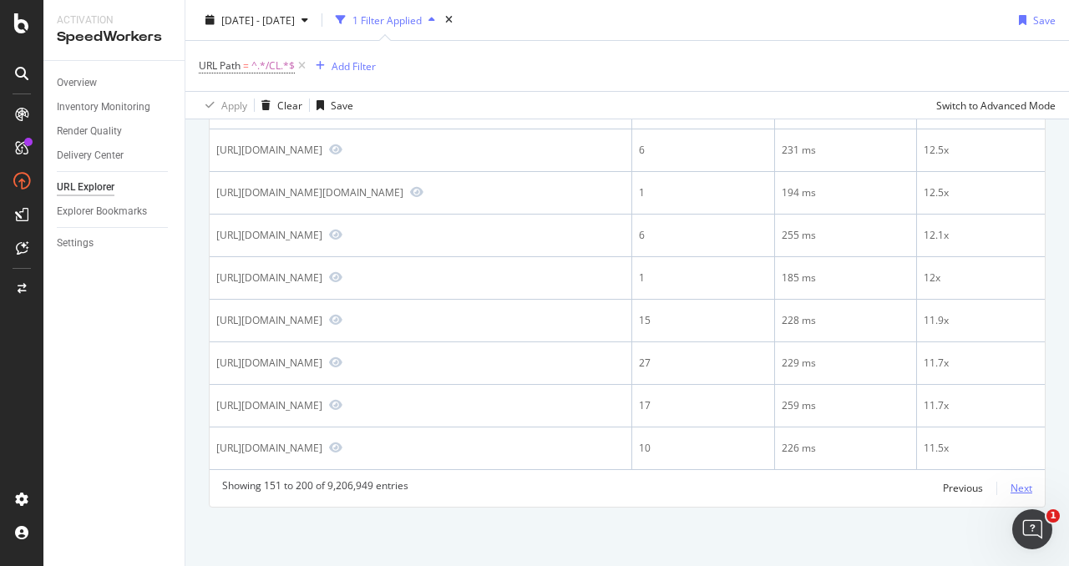
click at [1028, 480] on div "Next" at bounding box center [1022, 489] width 22 height 18
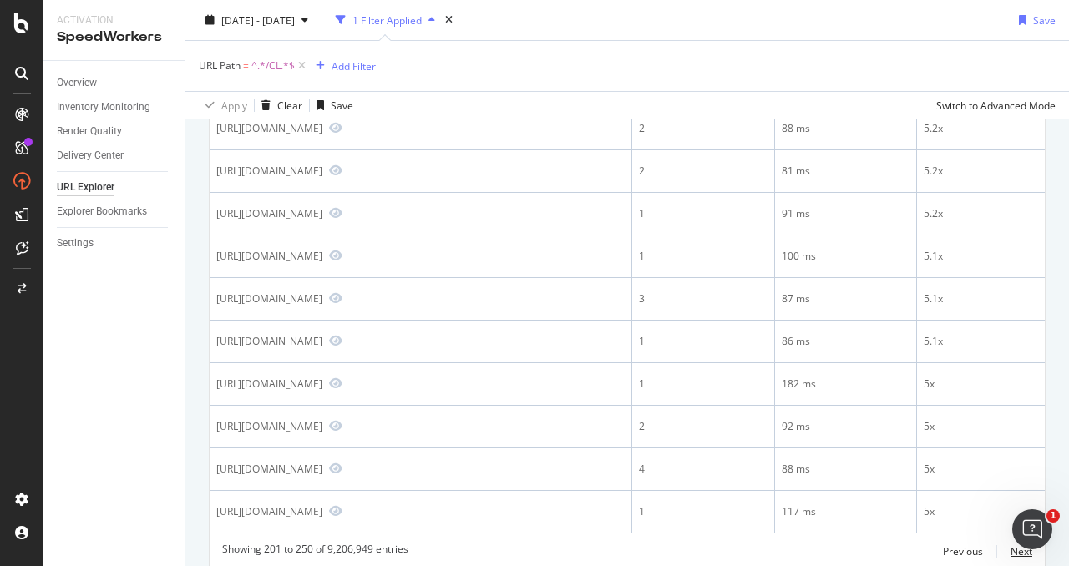
scroll to position [2161, 0]
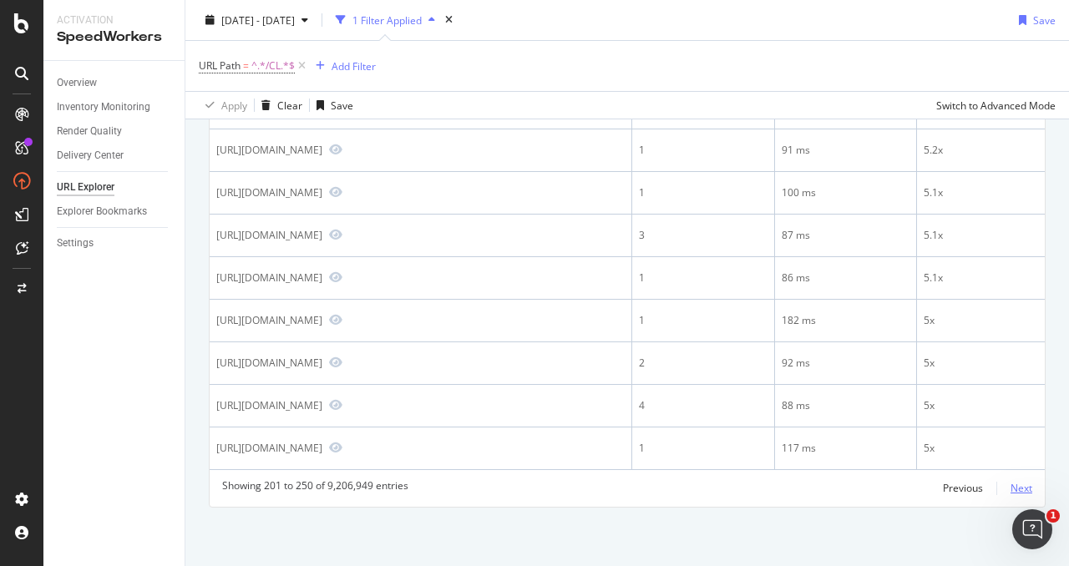
click at [1017, 490] on div "Next" at bounding box center [1022, 488] width 22 height 14
click at [1028, 479] on button "Next" at bounding box center [1022, 489] width 22 height 20
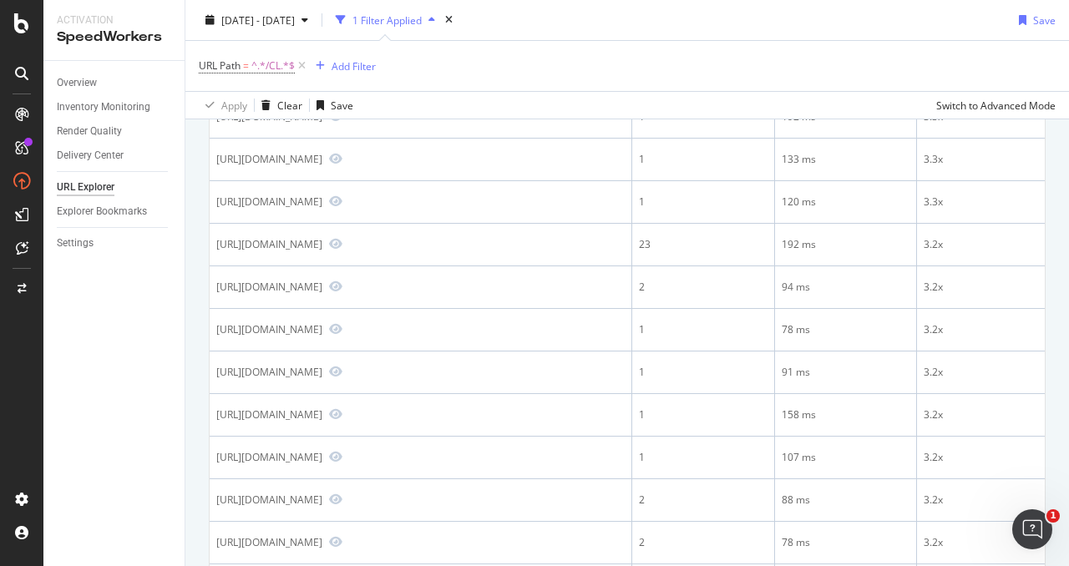
scroll to position [2146, 0]
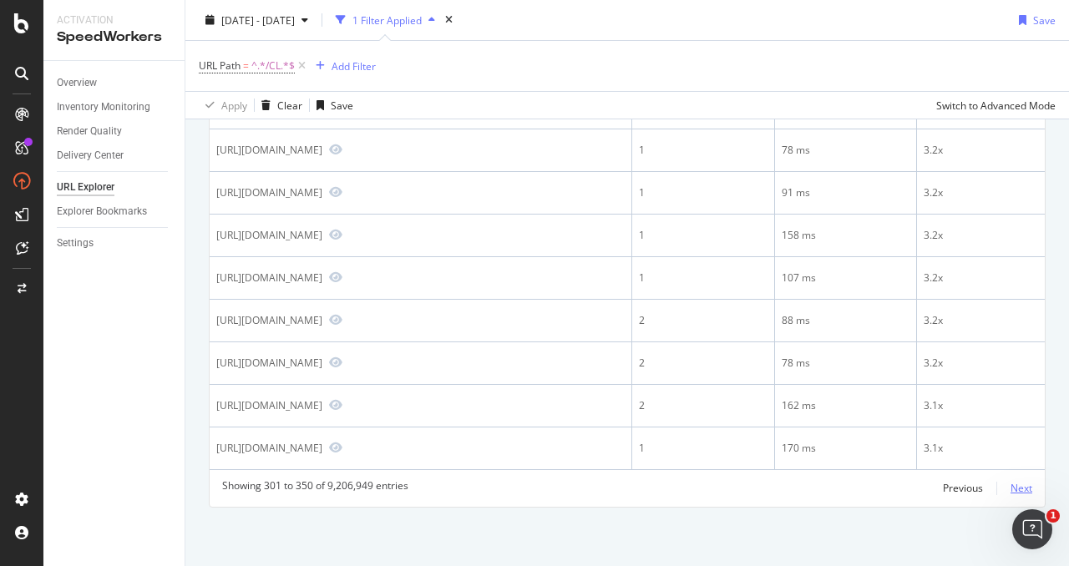
click at [1023, 488] on div "Next" at bounding box center [1022, 488] width 22 height 14
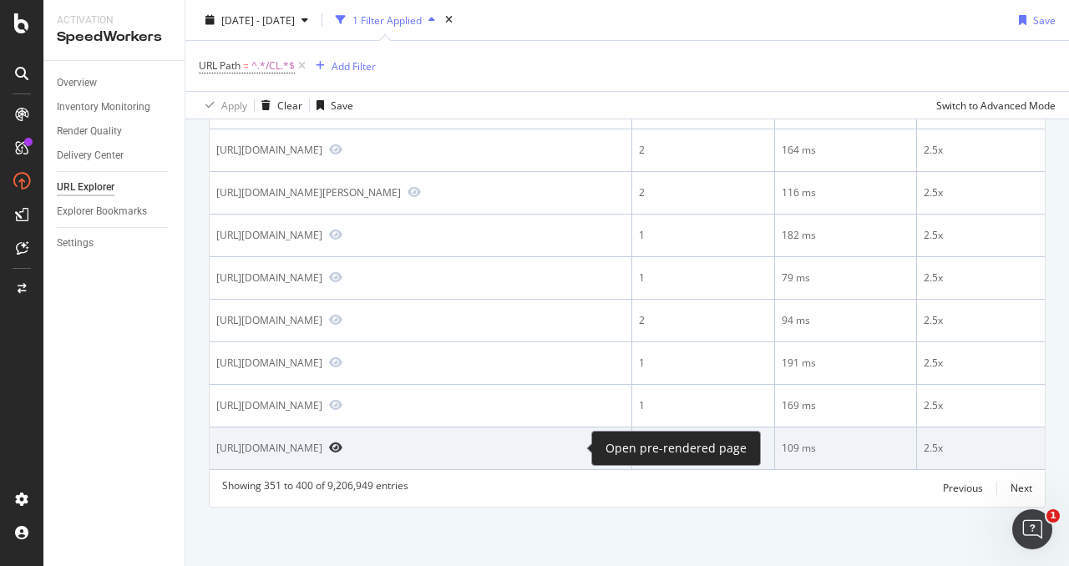
click at [343, 447] on icon "Preview https://www.staples.com/CLI-Post-it-Sticky-Flags-Tabs/cat_CL165756/005pz" at bounding box center [335, 448] width 13 height 12
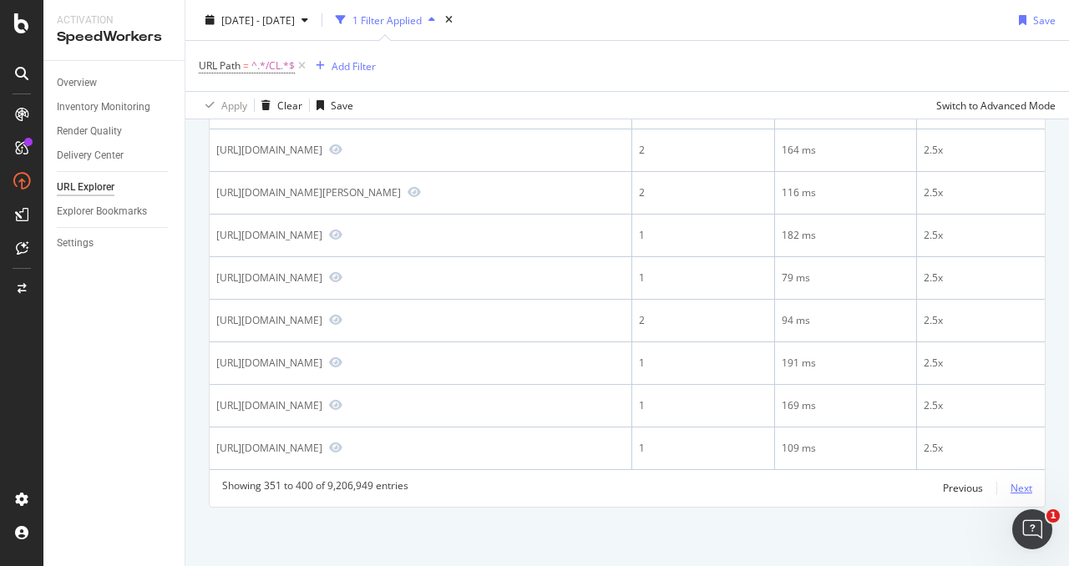
click at [1023, 489] on div "Next" at bounding box center [1022, 488] width 22 height 14
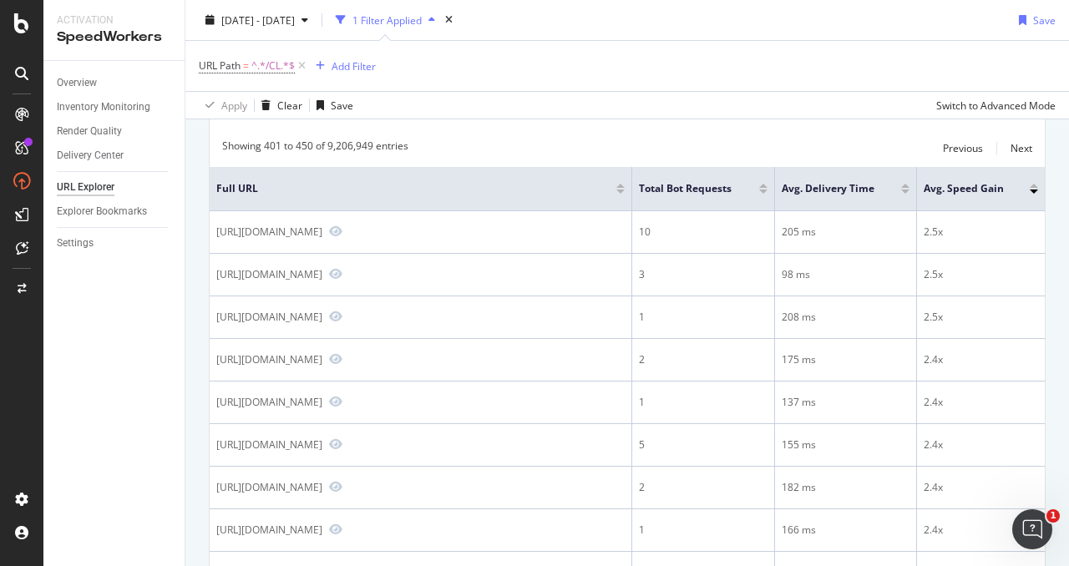
scroll to position [0, 0]
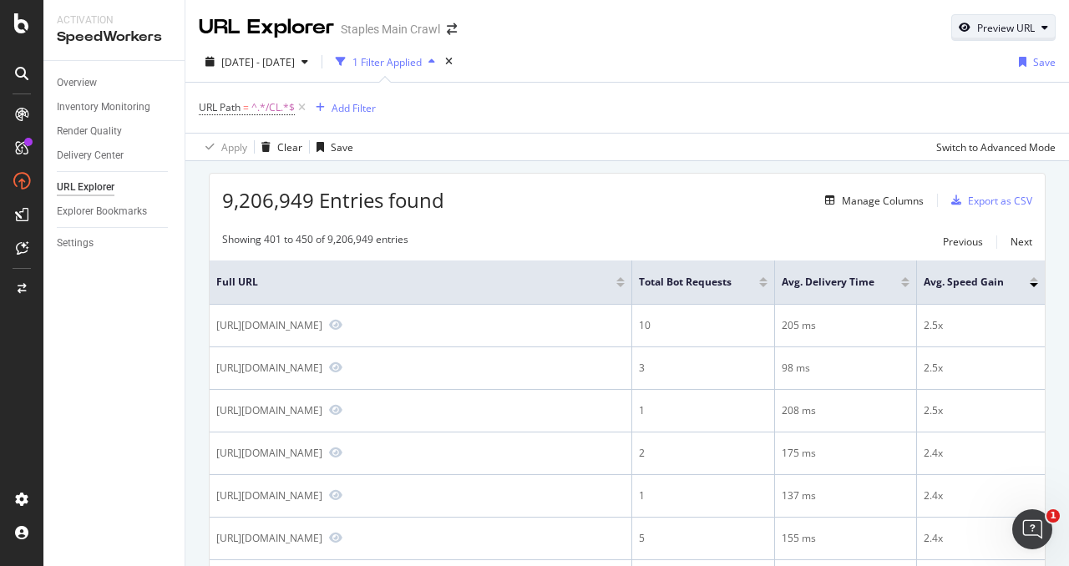
click at [994, 27] on div "Preview URL" at bounding box center [1007, 28] width 58 height 14
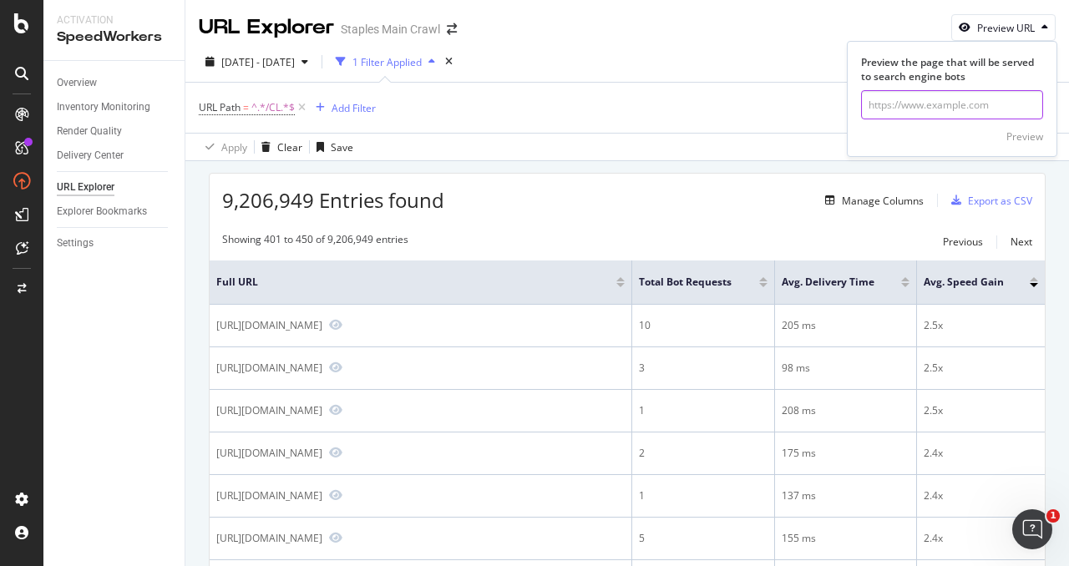
click at [942, 103] on input "url" at bounding box center [952, 104] width 182 height 29
paste input "https://www.staples.com/Markers/cat_CL140896"
type input "https://www.staples.com/Markers/cat_CL140896"
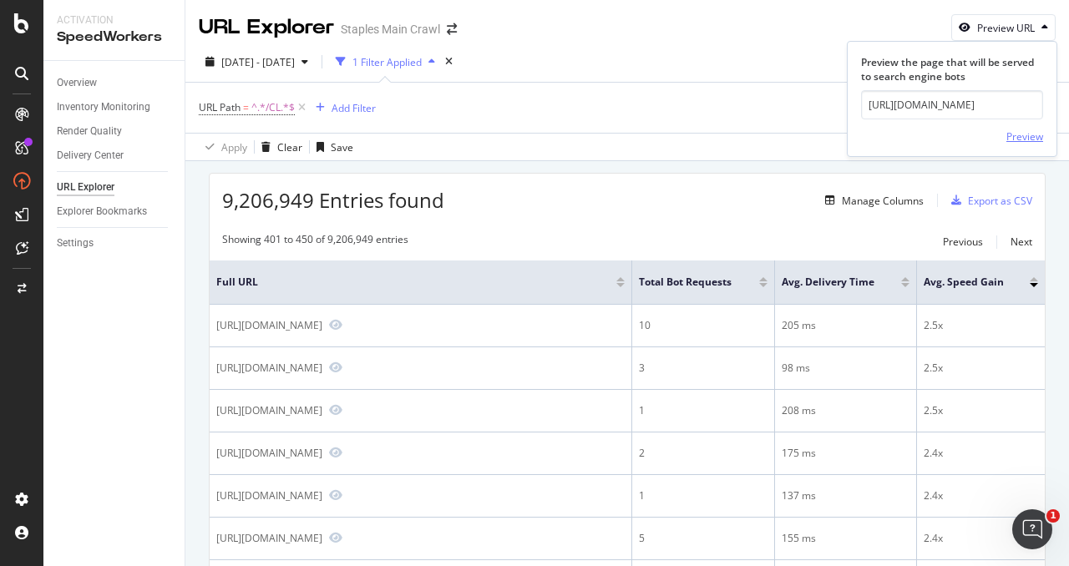
click at [1023, 145] on div "Preview" at bounding box center [1025, 136] width 37 height 25
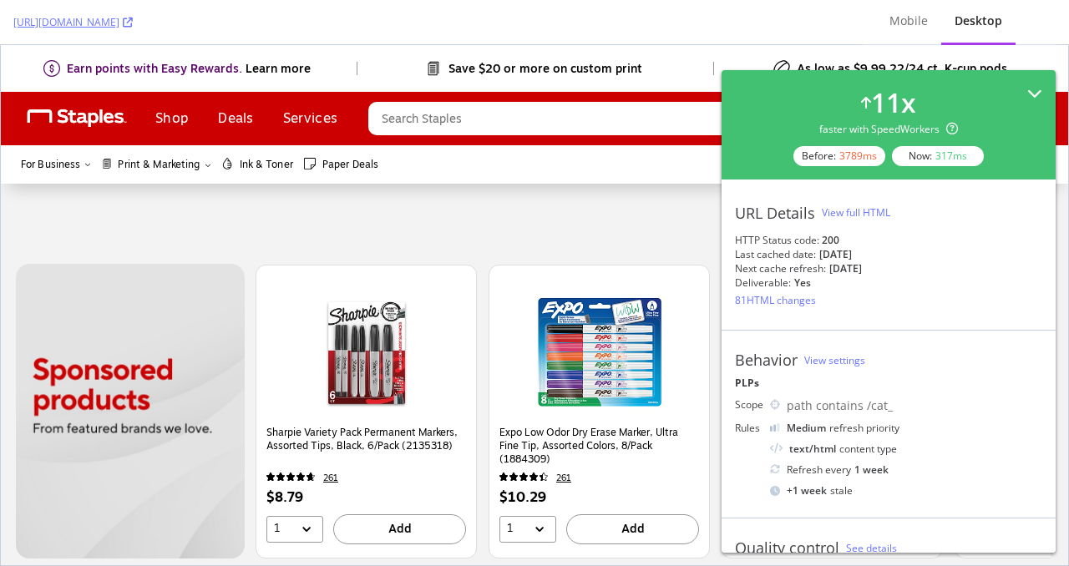
click at [1043, 89] on div "11 x faster with SpeedWorkers Before: 3789 ms Now: 317 ms" at bounding box center [889, 124] width 334 height 109
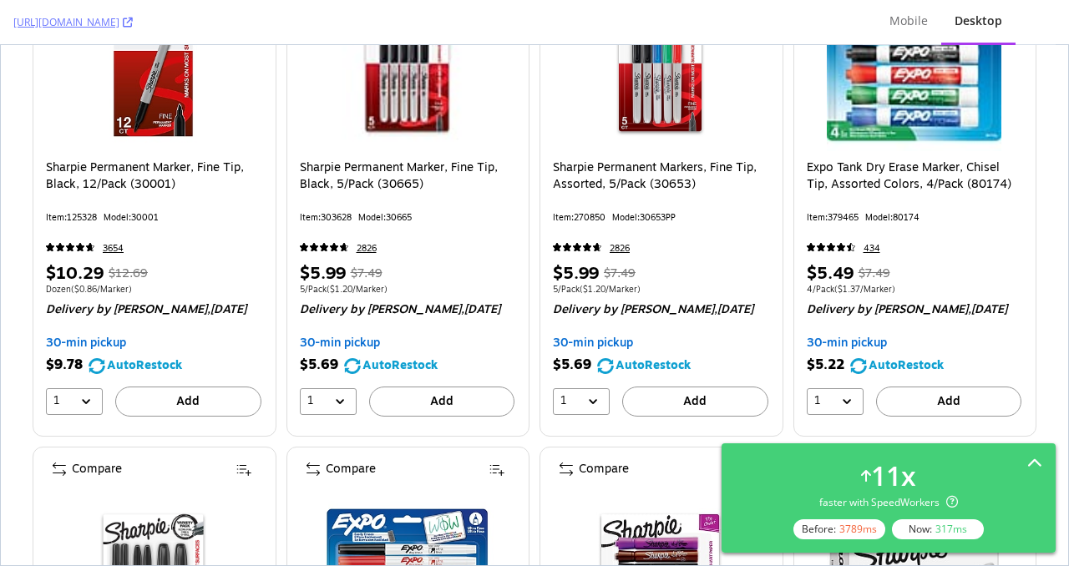
scroll to position [943, 0]
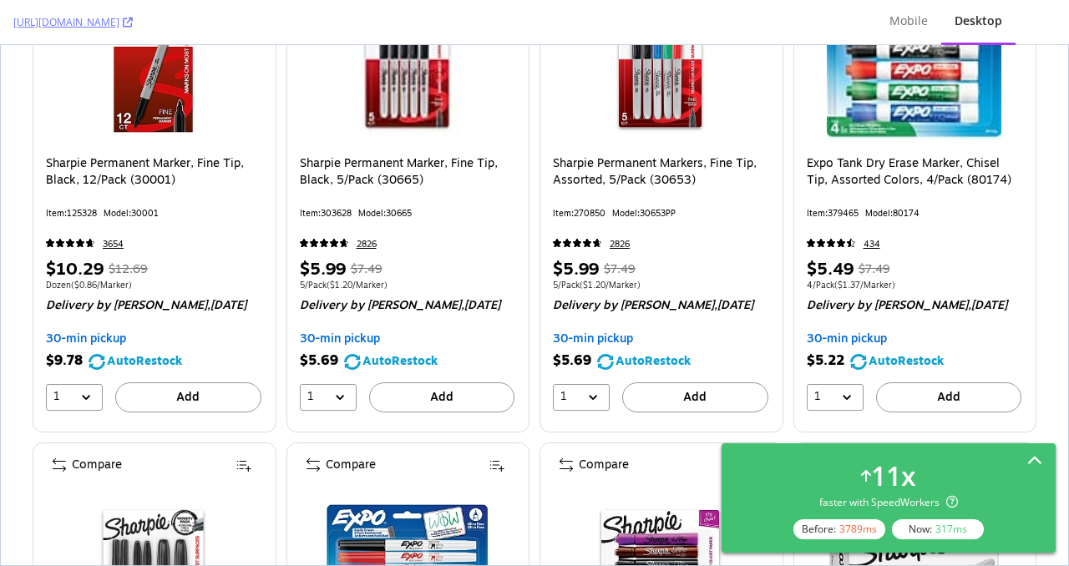
click at [1041, 458] on icon at bounding box center [1035, 462] width 15 height 15
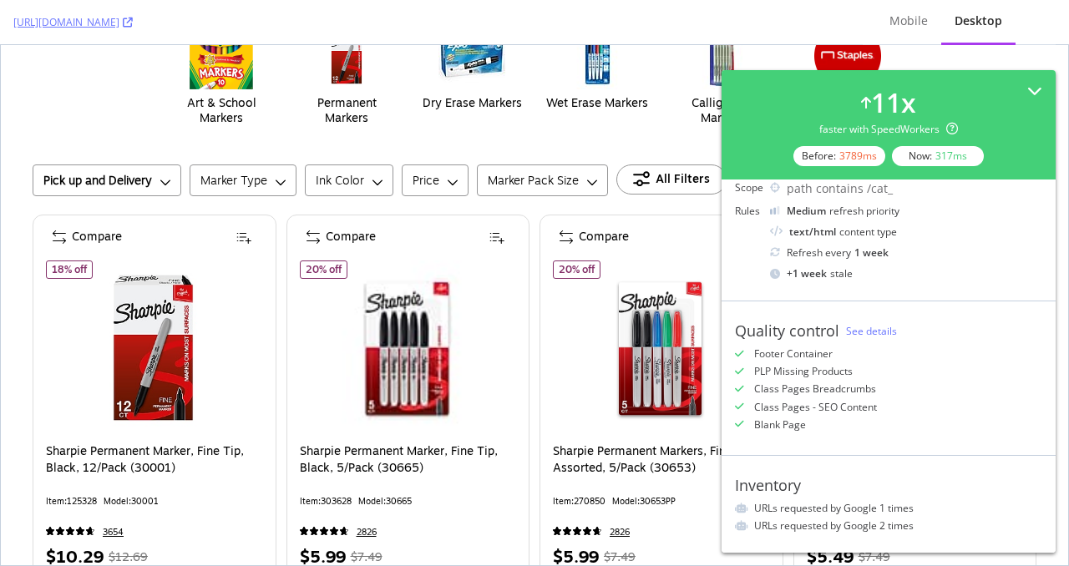
scroll to position [0, 0]
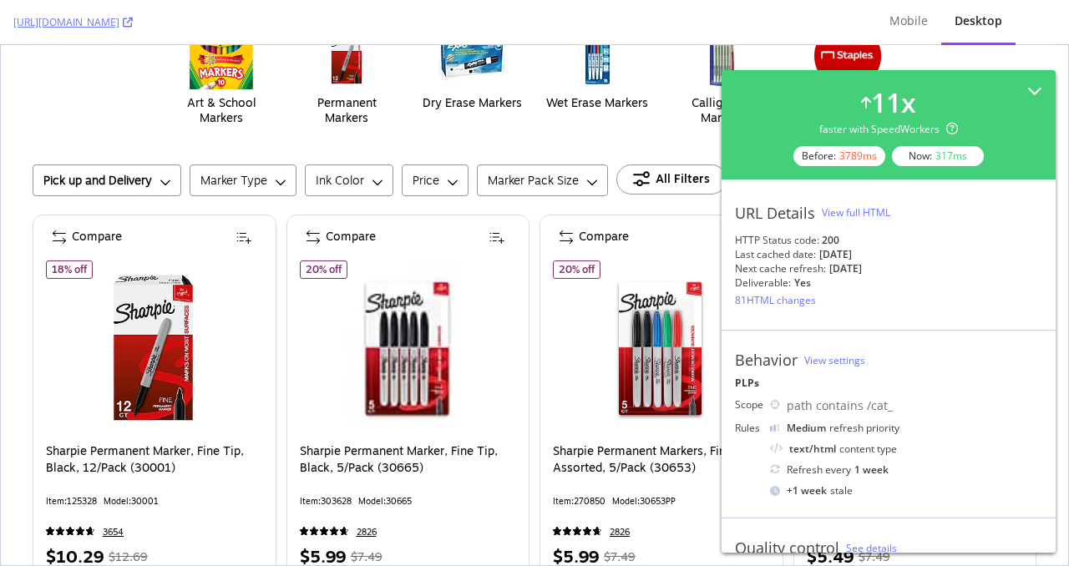
click at [871, 211] on div "View full HTML" at bounding box center [856, 213] width 69 height 14
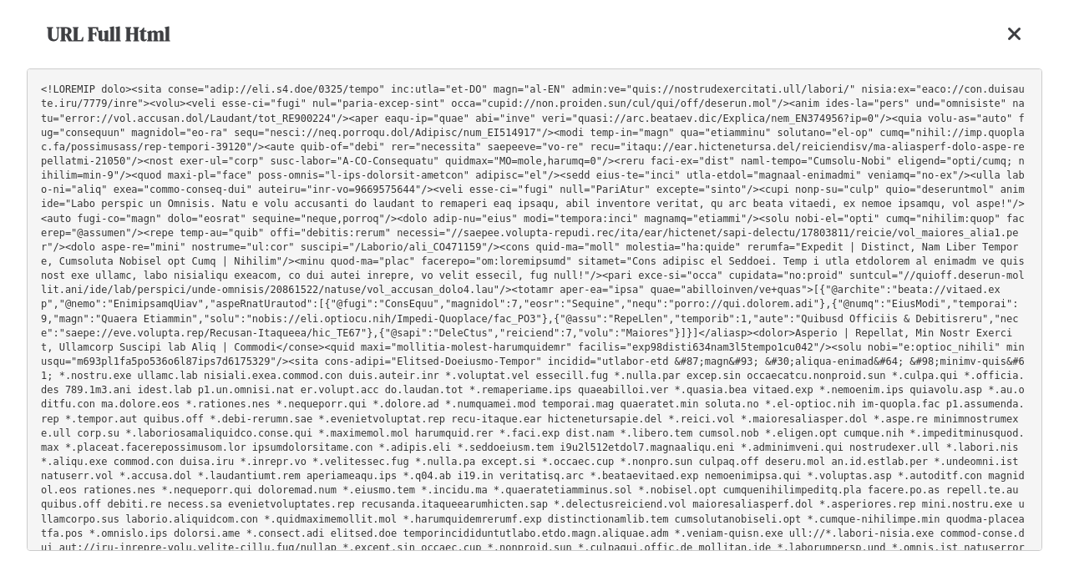
click at [1014, 37] on icon at bounding box center [1015, 34] width 15 height 20
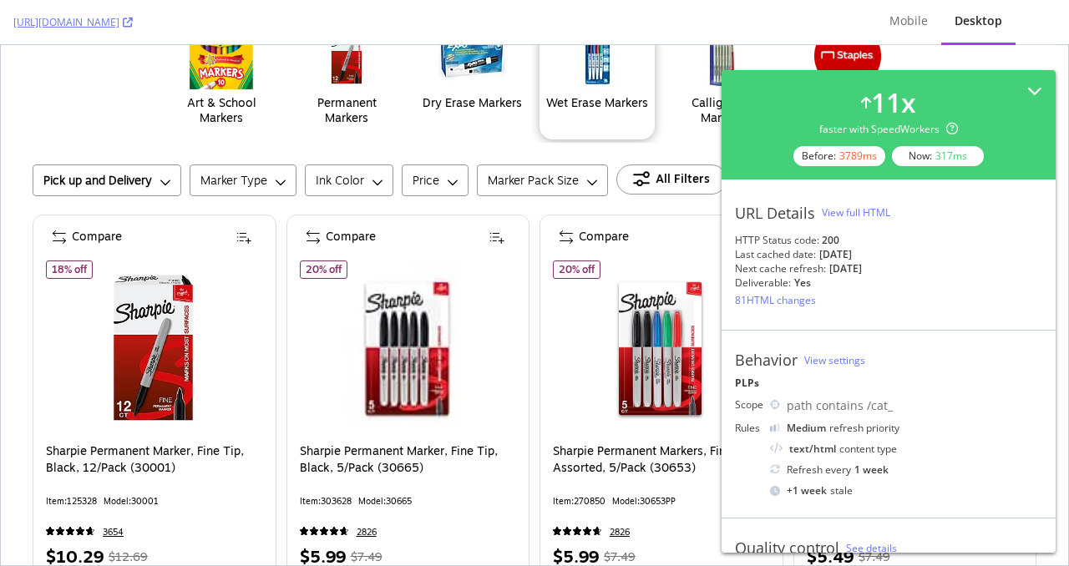
click at [607, 89] on img "Wet Erase Markers" at bounding box center [597, 56] width 67 height 67
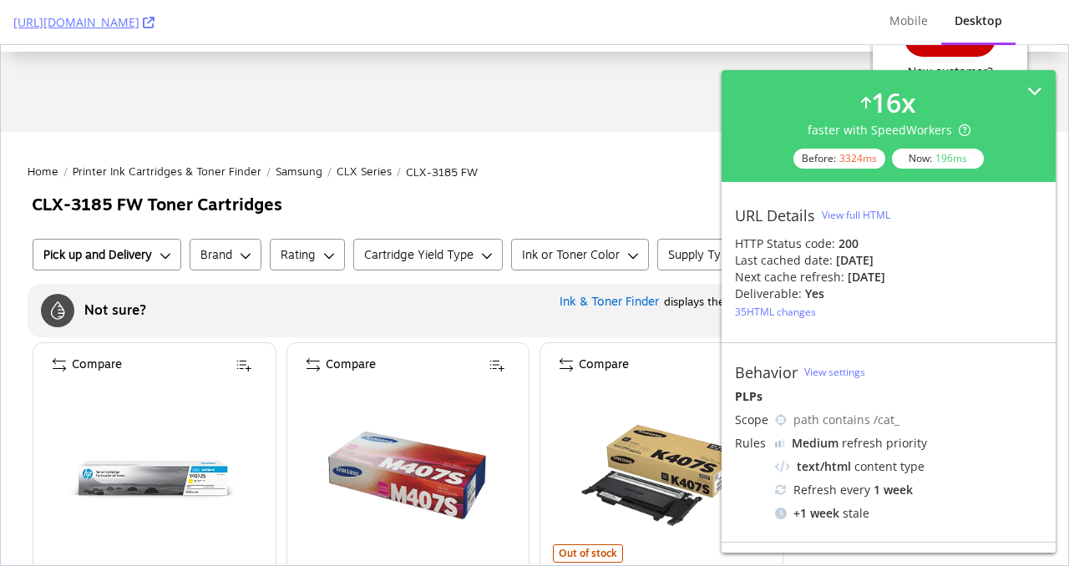
scroll to position [134, 0]
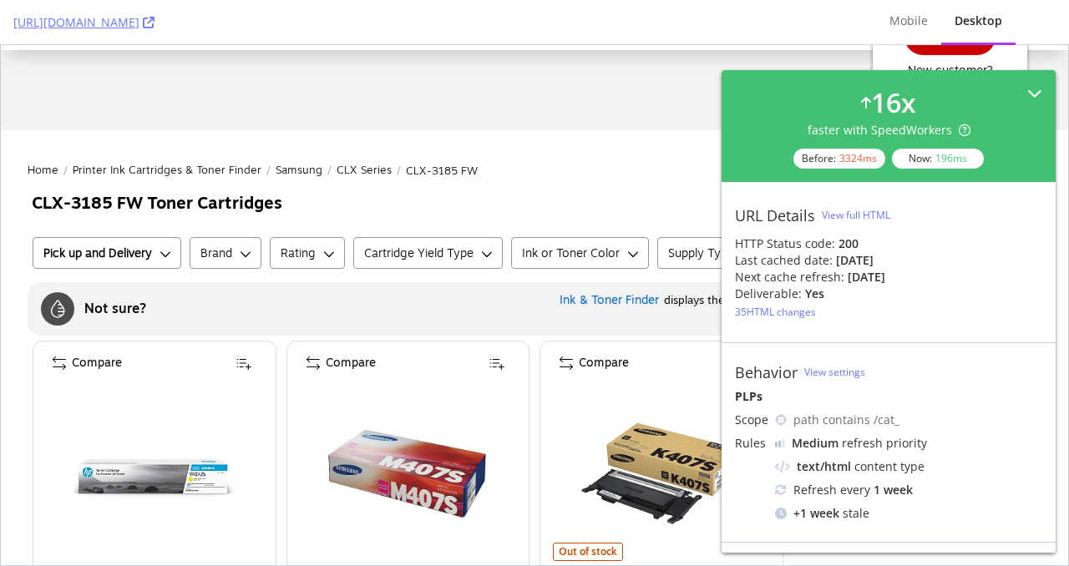
click at [1042, 89] on icon at bounding box center [1035, 93] width 15 height 15
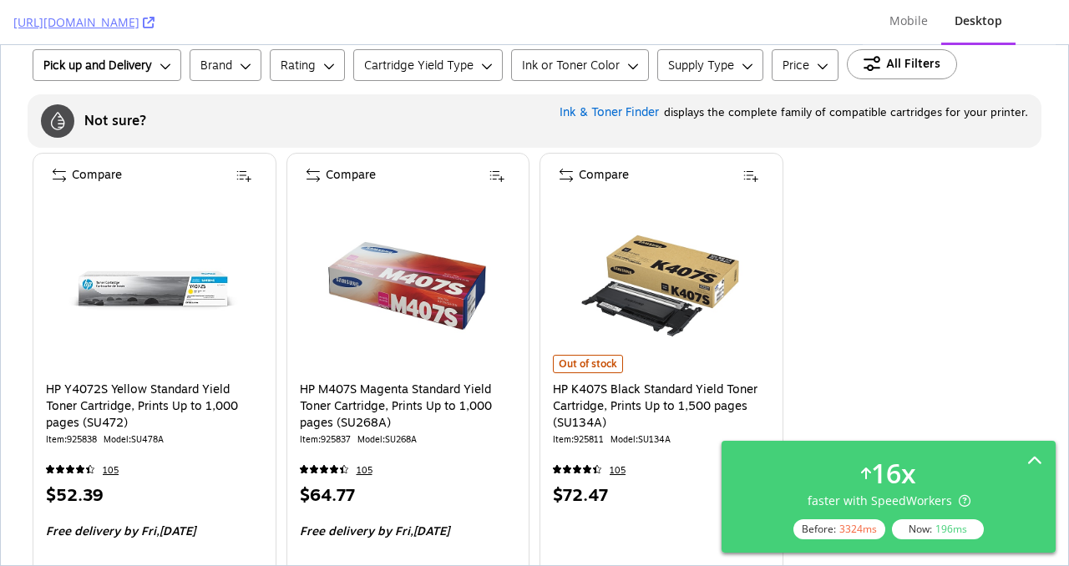
scroll to position [0, 0]
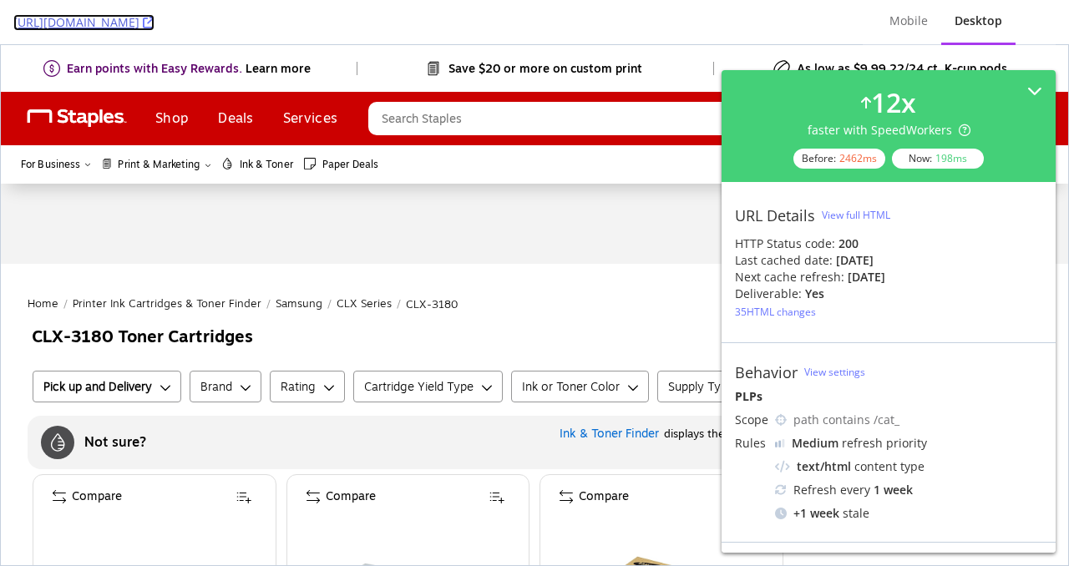
click at [155, 19] on icon at bounding box center [149, 23] width 12 height 12
drag, startPoint x: 3, startPoint y: 24, endPoint x: 283, endPoint y: 29, distance: 279.9
click at [283, 29] on div "[URL][DOMAIN_NAME] Mobile Desktop" at bounding box center [534, 22] width 1069 height 45
copy link "[URL][DOMAIN_NAME]"
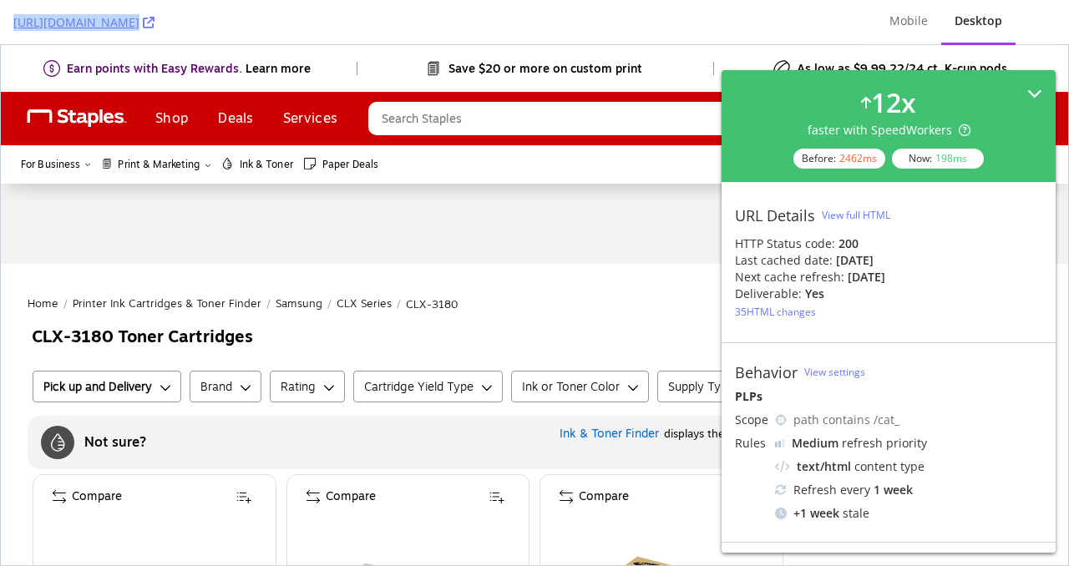
click at [1039, 94] on icon at bounding box center [1035, 93] width 15 height 15
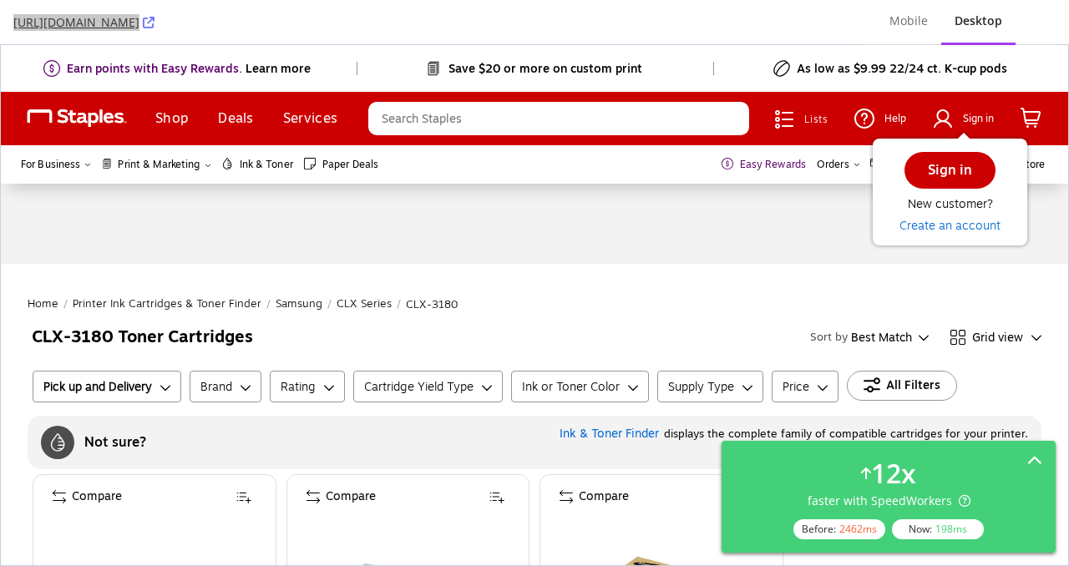
click at [968, 73] on div "Earn points with Easy Rewards. Learn more Save $20 or more on custom print As l…" at bounding box center [535, 68] width 1068 height 47
